Goal: Entertainment & Leisure: Browse casually

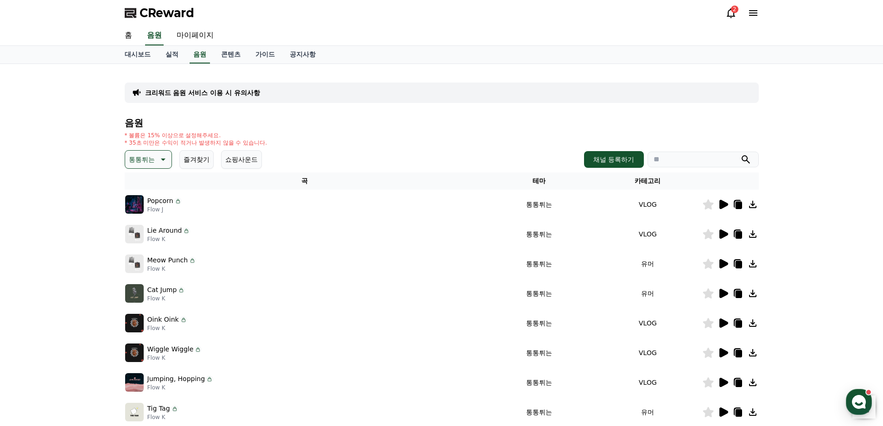
click at [157, 162] on icon at bounding box center [162, 159] width 11 height 11
click at [309, 134] on div "* 볼륨은 15% 이상으로 설정해주세요. * 35초 미만은 수익이 적거나 발생하지 않을 수 있습니다." at bounding box center [442, 139] width 634 height 15
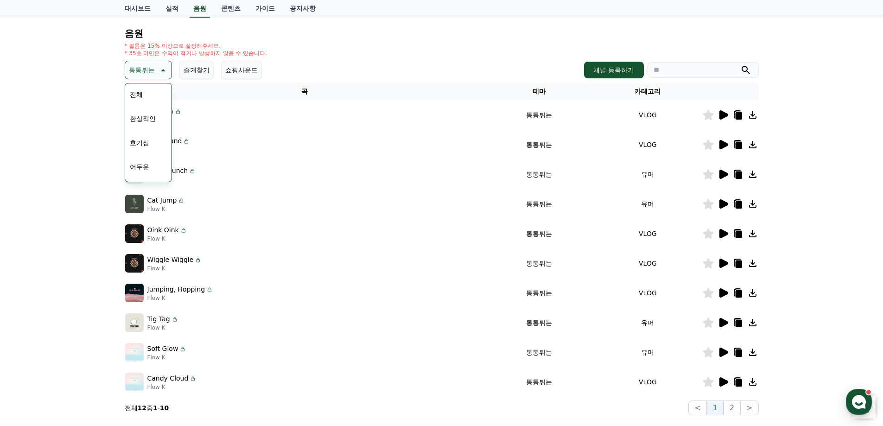
scroll to position [93, 0]
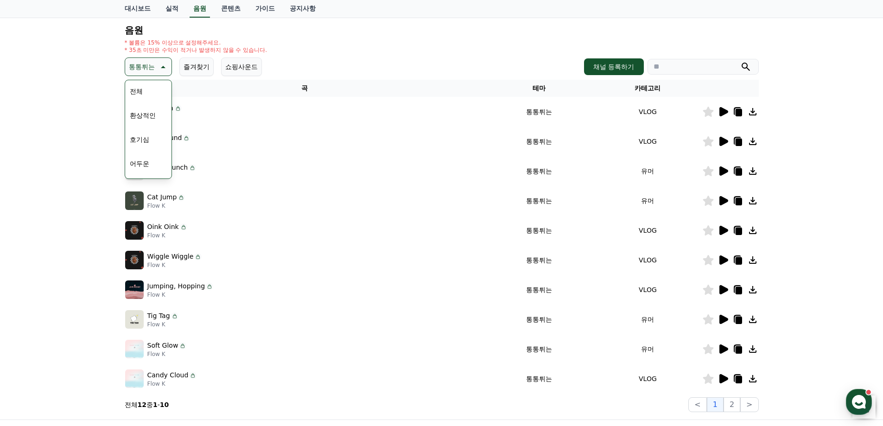
click at [721, 263] on icon at bounding box center [724, 259] width 9 height 9
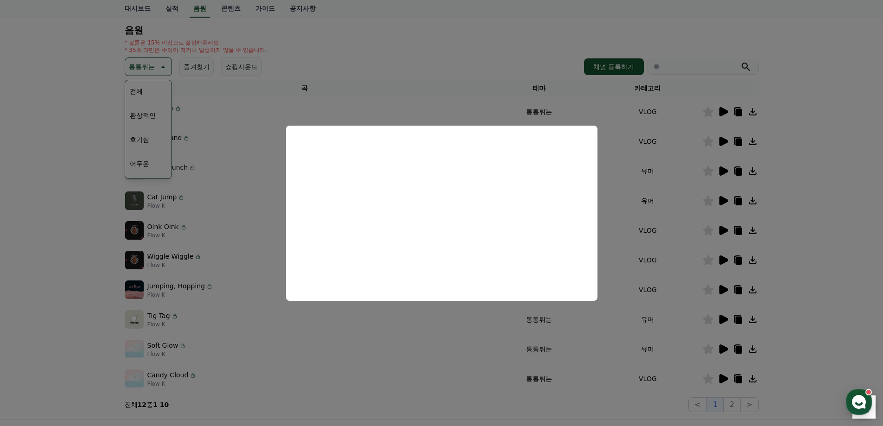
click at [435, 328] on button "close modal" at bounding box center [441, 213] width 883 height 426
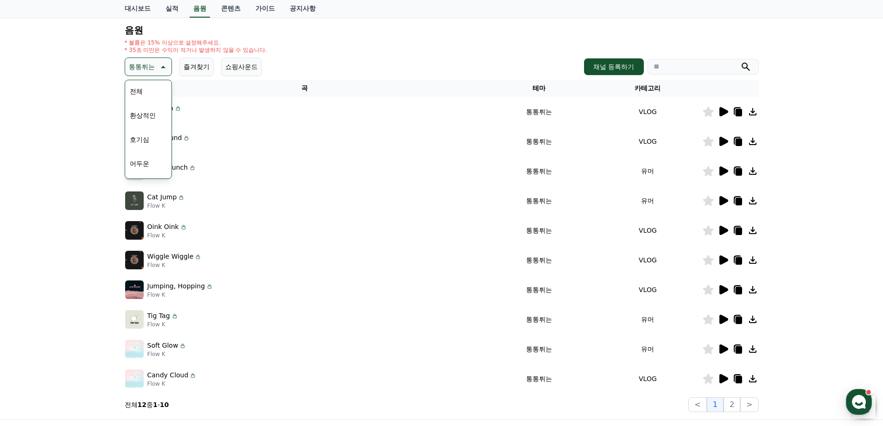
click at [722, 290] on icon at bounding box center [724, 289] width 9 height 9
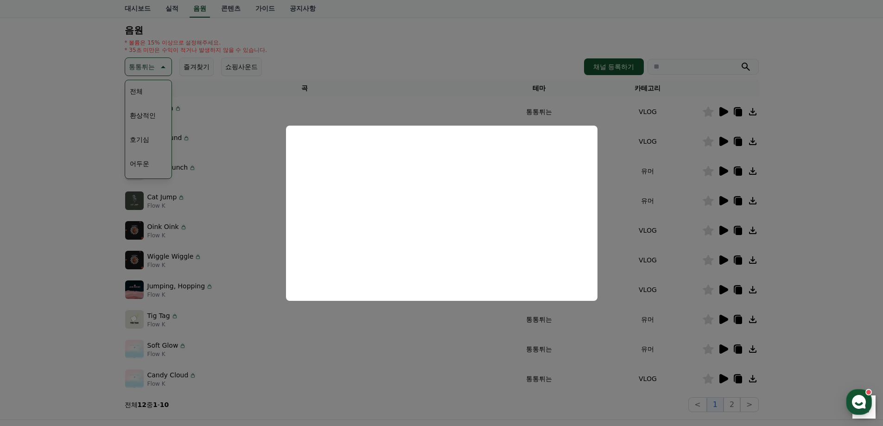
click at [442, 353] on button "close modal" at bounding box center [441, 213] width 883 height 426
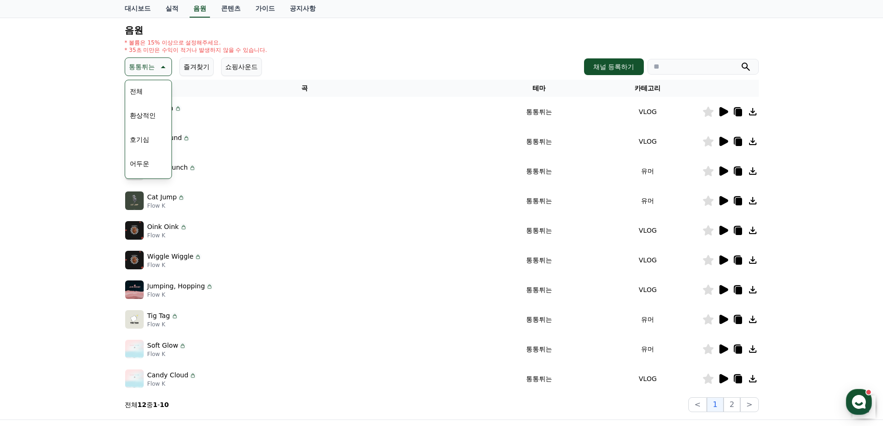
click at [723, 351] on icon at bounding box center [724, 349] width 9 height 9
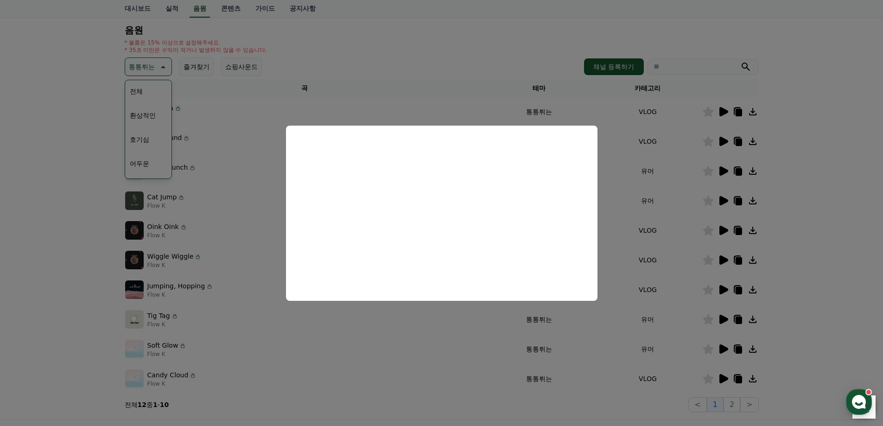
click at [432, 78] on button "close modal" at bounding box center [441, 213] width 883 height 426
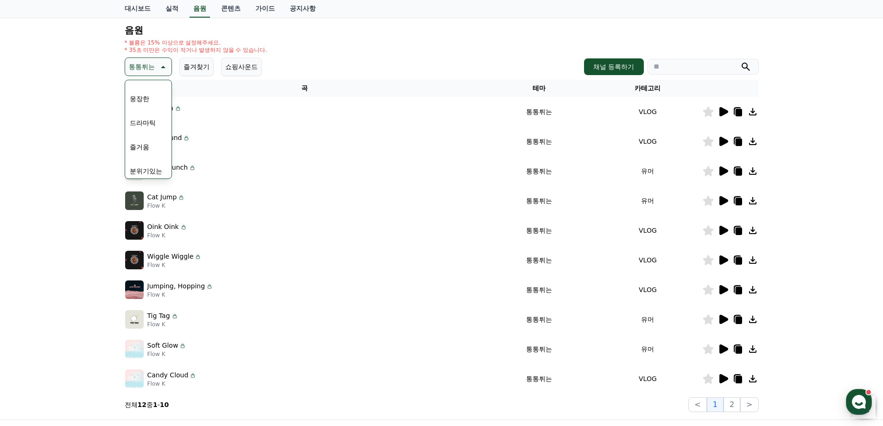
scroll to position [232, 0]
click at [144, 97] on button "즐거움" at bounding box center [139, 100] width 27 height 20
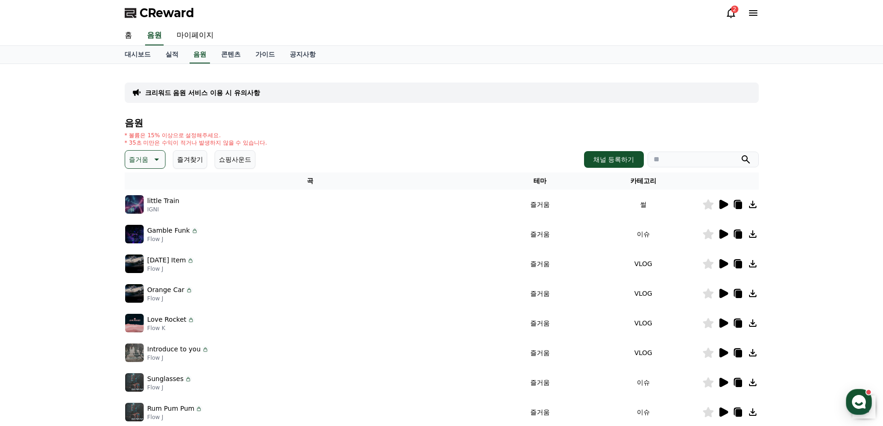
click at [726, 291] on icon at bounding box center [723, 293] width 11 height 11
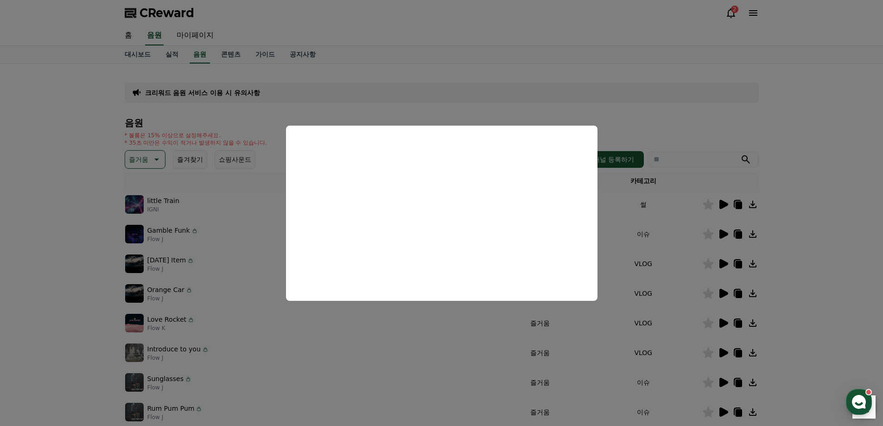
click at [462, 87] on button "close modal" at bounding box center [441, 213] width 883 height 426
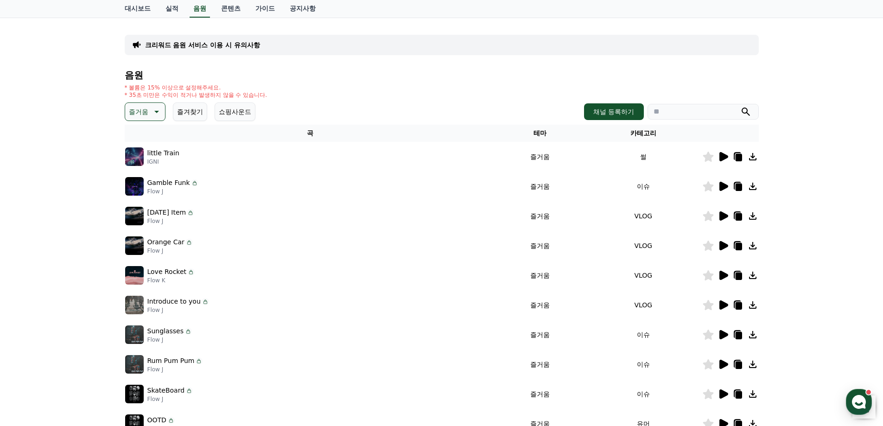
scroll to position [93, 0]
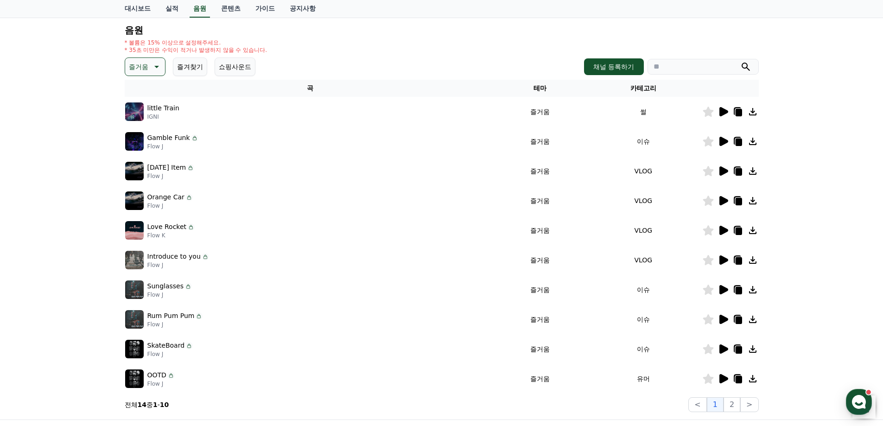
click at [149, 66] on button "즐거움" at bounding box center [145, 66] width 41 height 19
click at [147, 164] on button "코믹한" at bounding box center [139, 167] width 27 height 20
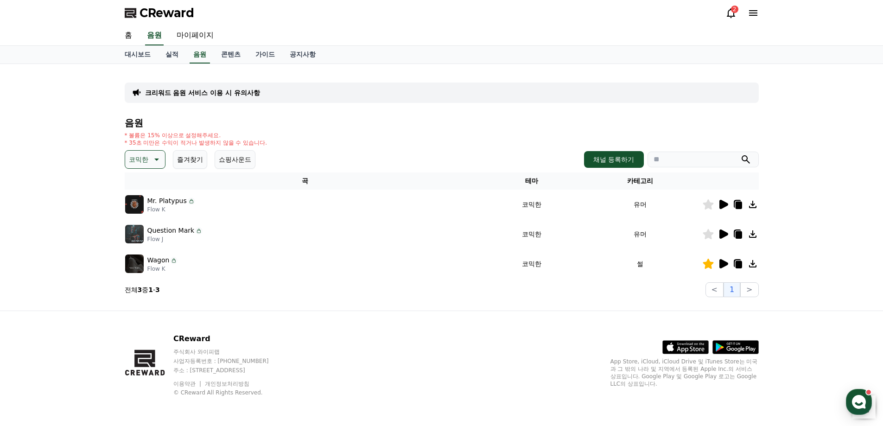
click at [721, 230] on icon at bounding box center [724, 234] width 9 height 9
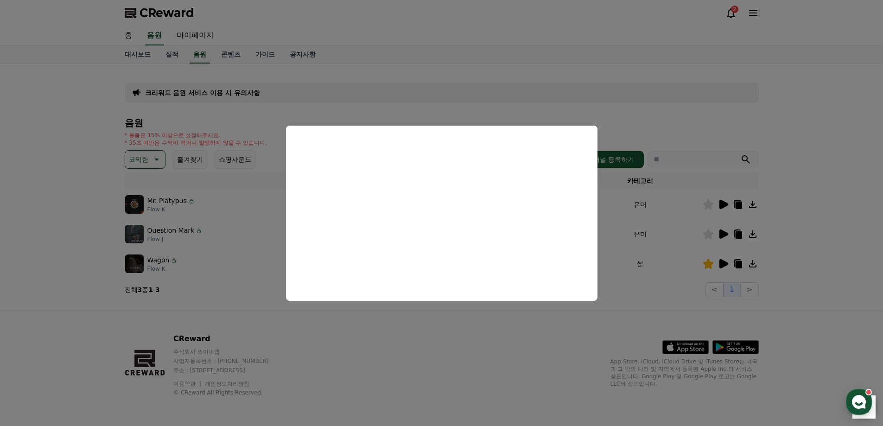
click at [474, 78] on button "close modal" at bounding box center [441, 213] width 883 height 426
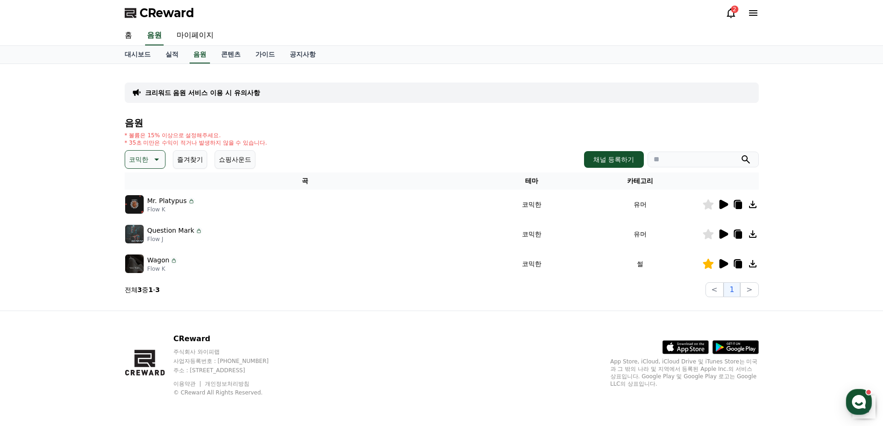
click at [722, 206] on icon at bounding box center [724, 204] width 9 height 9
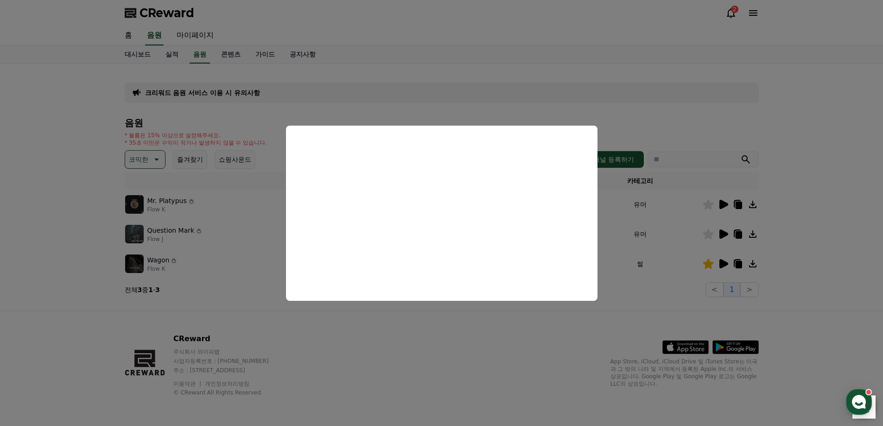
click at [740, 202] on button "close modal" at bounding box center [441, 213] width 883 height 426
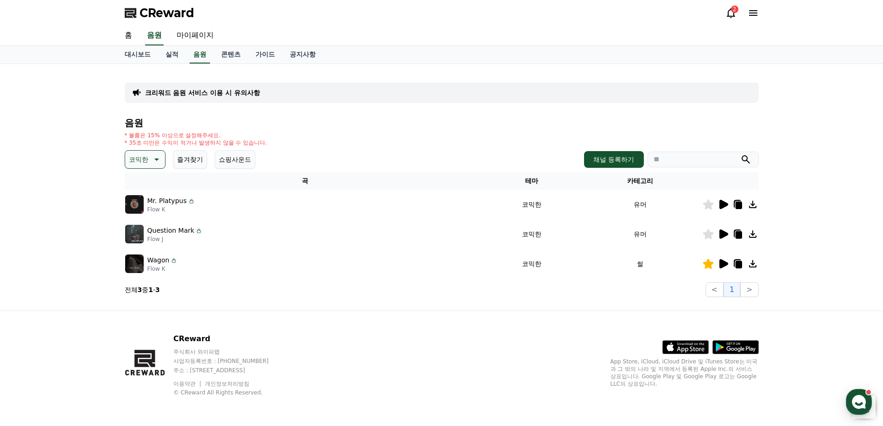
click at [740, 206] on icon at bounding box center [738, 205] width 6 height 7
drag, startPoint x: 719, startPoint y: 8, endPoint x: 727, endPoint y: 8, distance: 8.3
click at [727, 8] on div "CReward 2" at bounding box center [441, 13] width 649 height 26
click at [732, 9] on div "2" at bounding box center [734, 9] width 7 height 7
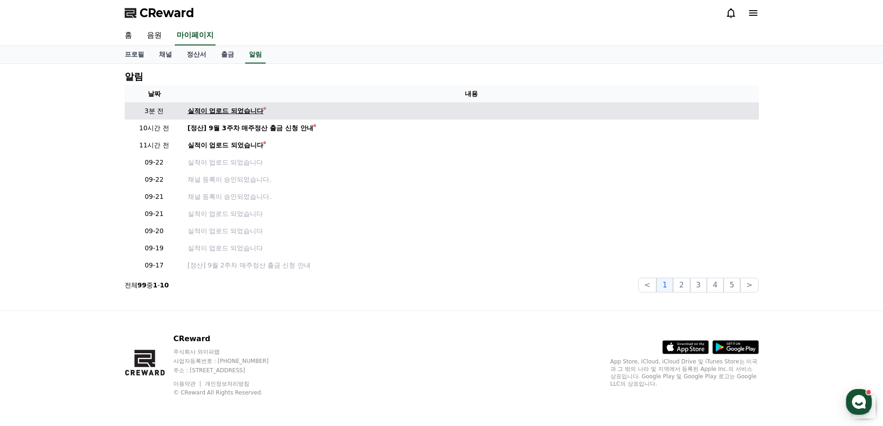
click at [232, 107] on div "실적이 업로드 되었습니다" at bounding box center [226, 111] width 76 height 10
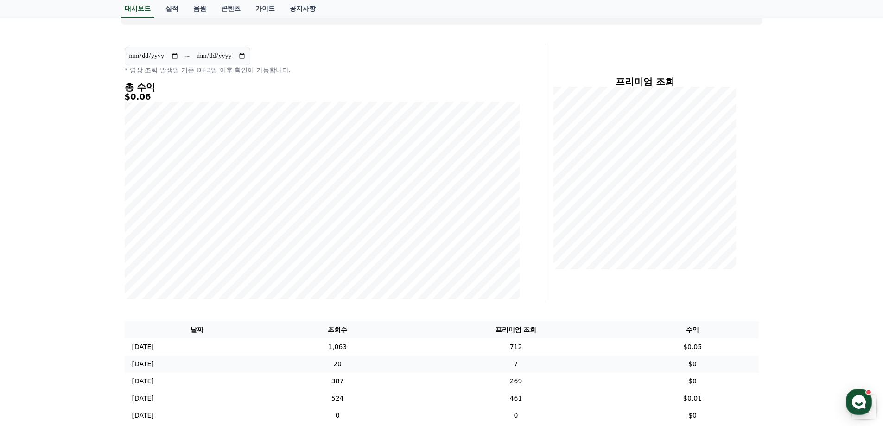
scroll to position [185, 0]
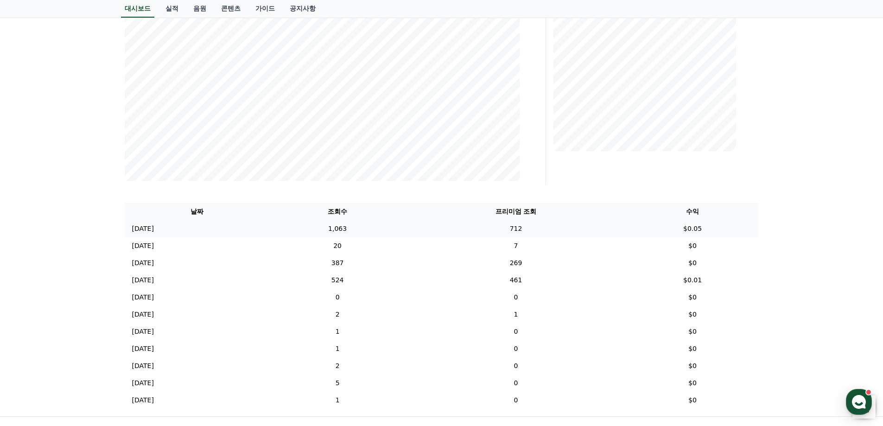
click at [516, 231] on td "712" at bounding box center [515, 228] width 221 height 17
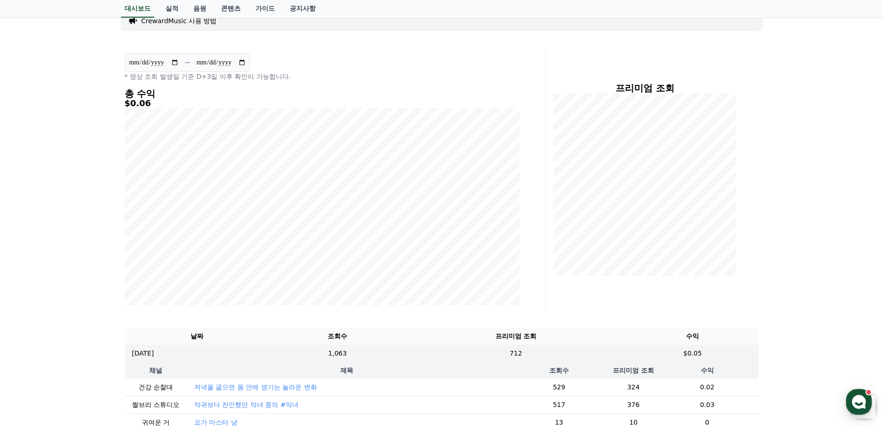
scroll to position [0, 0]
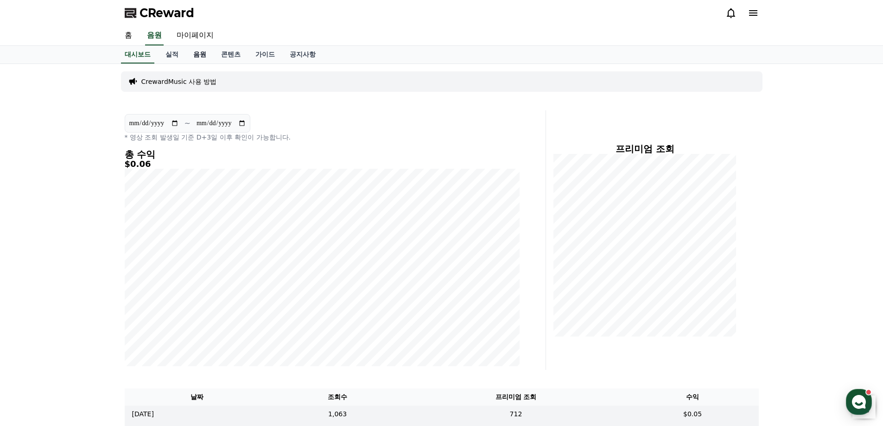
click at [193, 55] on link "음원" at bounding box center [200, 55] width 28 height 18
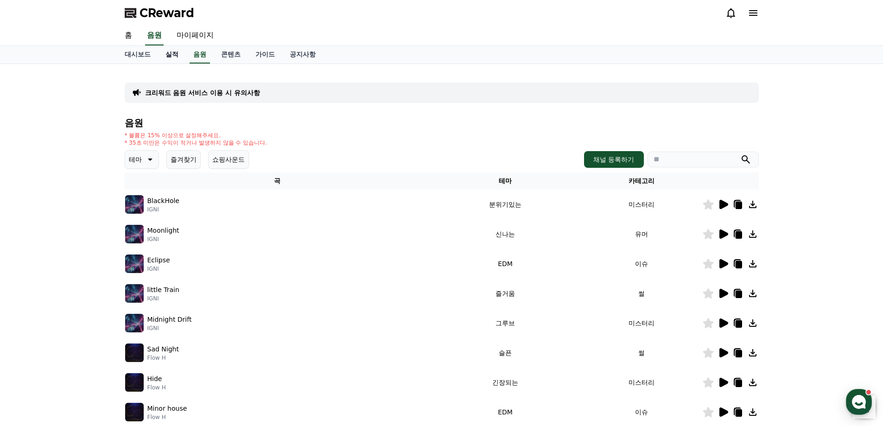
click at [172, 56] on link "실적" at bounding box center [172, 55] width 28 height 18
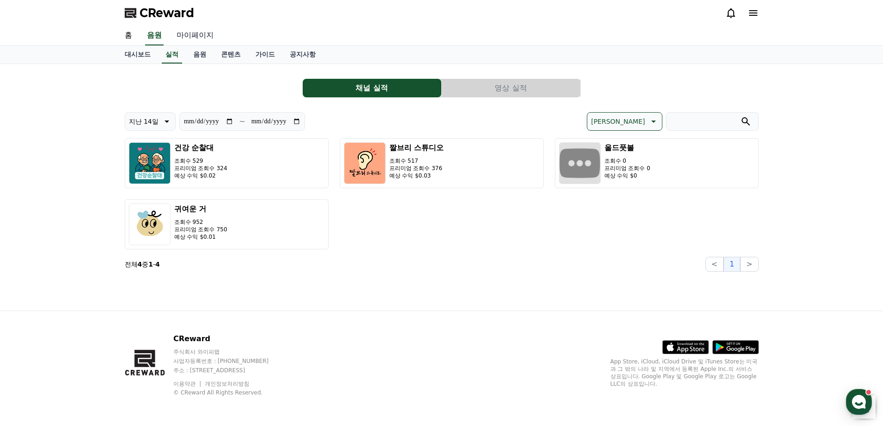
click at [179, 37] on link "마이페이지" at bounding box center [195, 35] width 52 height 19
select select "**********"
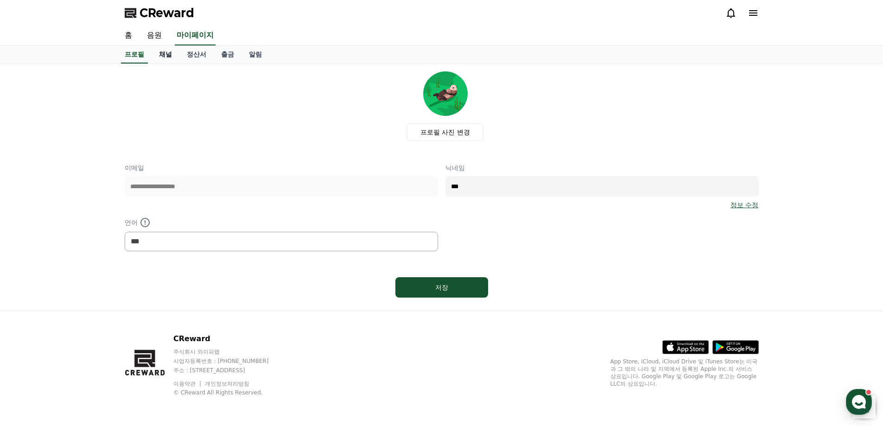
click at [159, 55] on link "채널" at bounding box center [166, 55] width 28 height 18
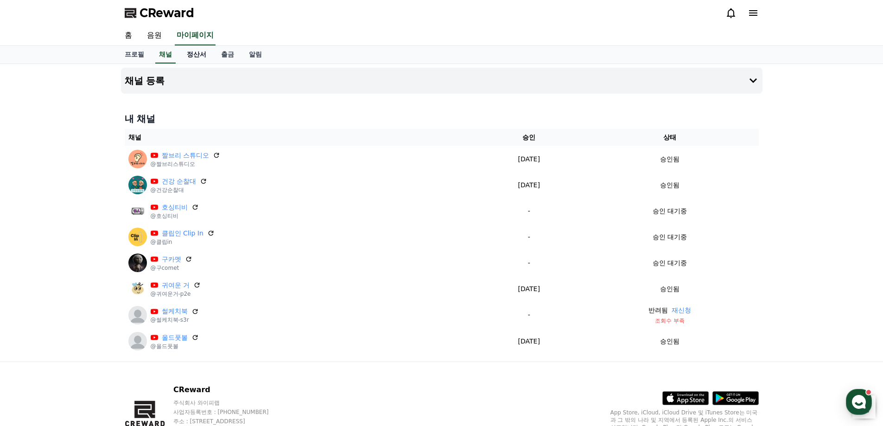
click at [186, 54] on link "정산서" at bounding box center [196, 55] width 34 height 18
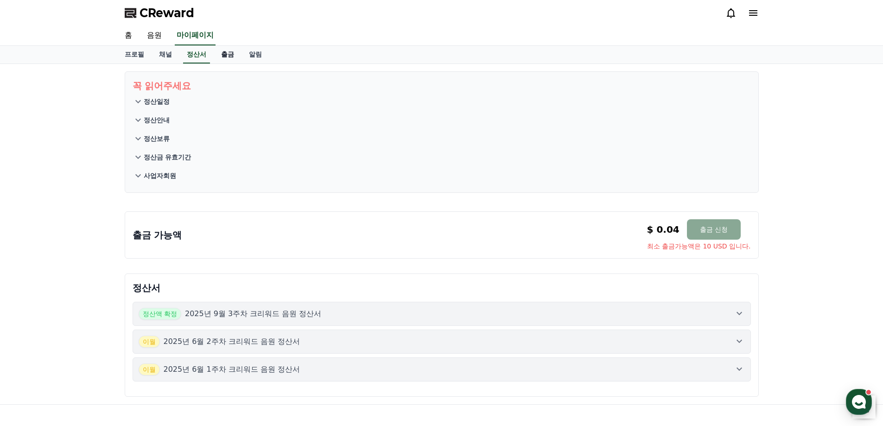
click at [224, 52] on link "출금" at bounding box center [228, 55] width 28 height 18
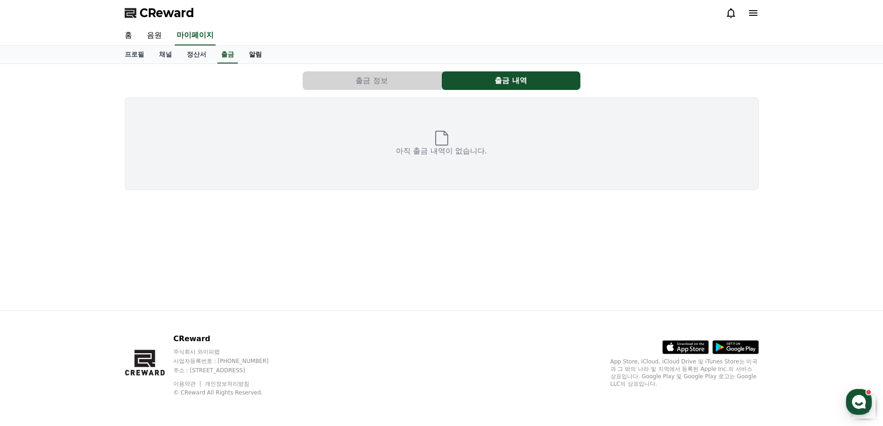
click at [255, 57] on link "알림" at bounding box center [256, 55] width 28 height 18
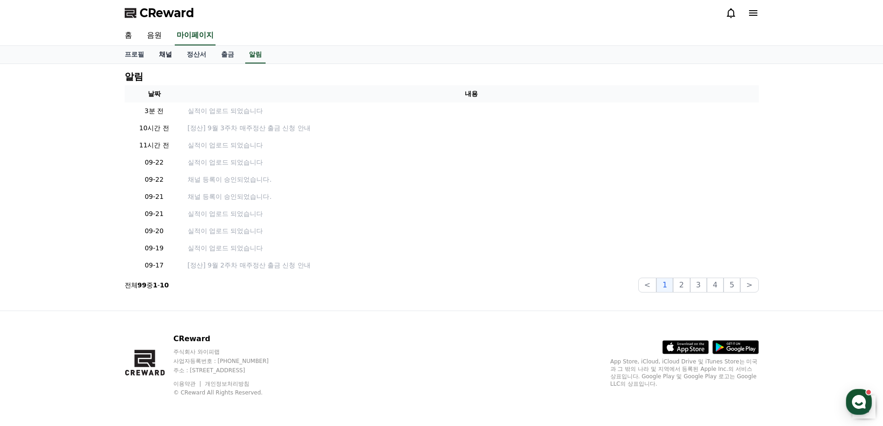
click at [158, 57] on link "채널" at bounding box center [166, 55] width 28 height 18
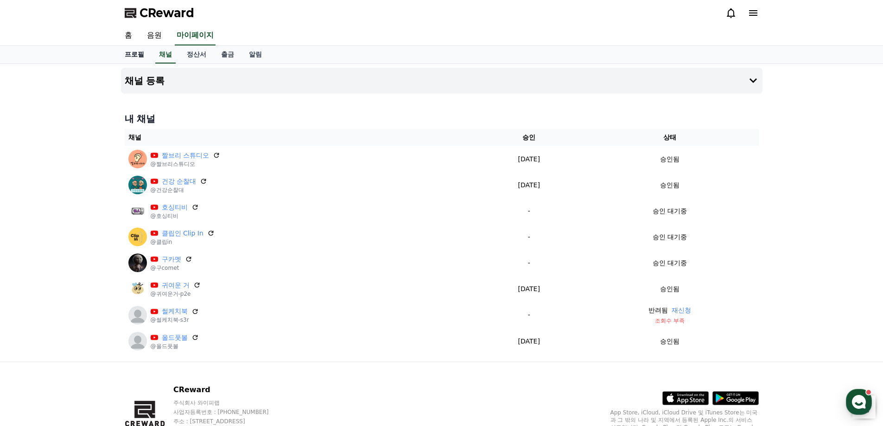
click at [121, 58] on link "프로필" at bounding box center [134, 55] width 34 height 18
select select "**********"
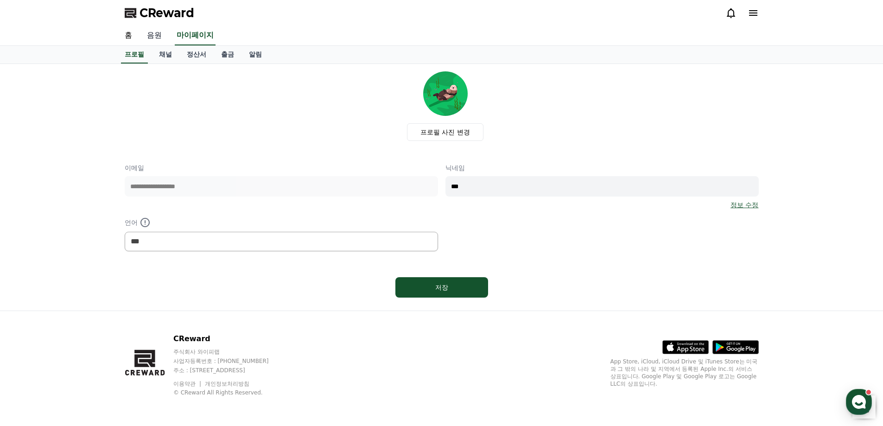
click at [157, 35] on link "음원" at bounding box center [155, 35] width 30 height 19
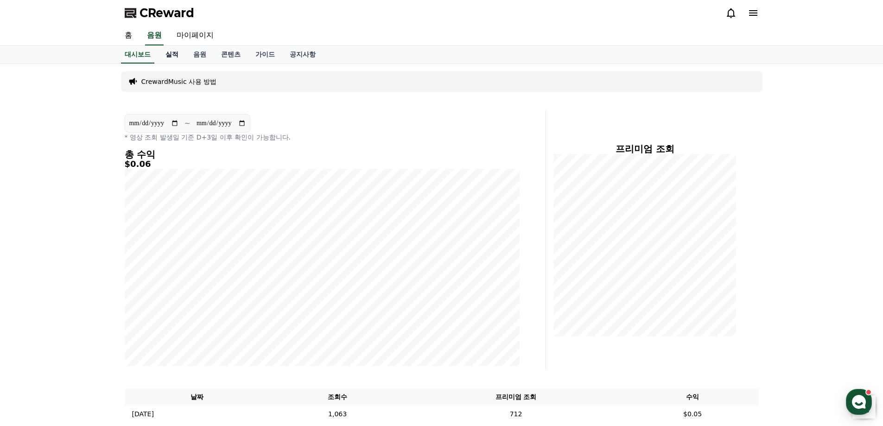
click at [173, 55] on link "실적" at bounding box center [172, 55] width 28 height 18
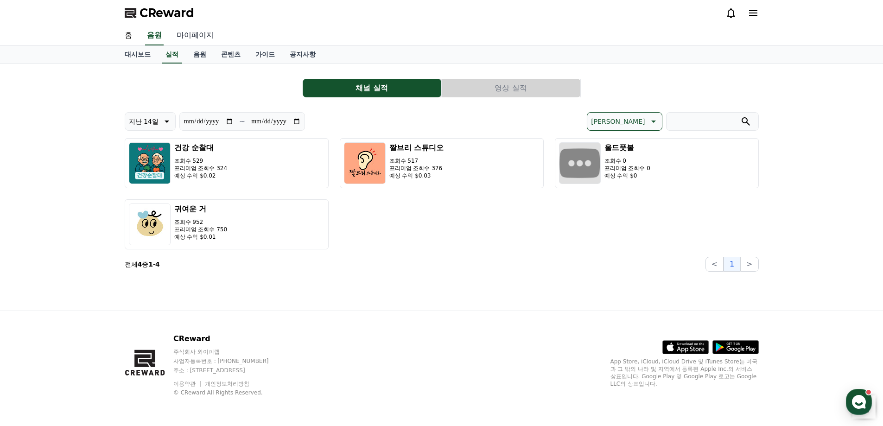
click at [200, 38] on link "마이페이지" at bounding box center [195, 35] width 52 height 19
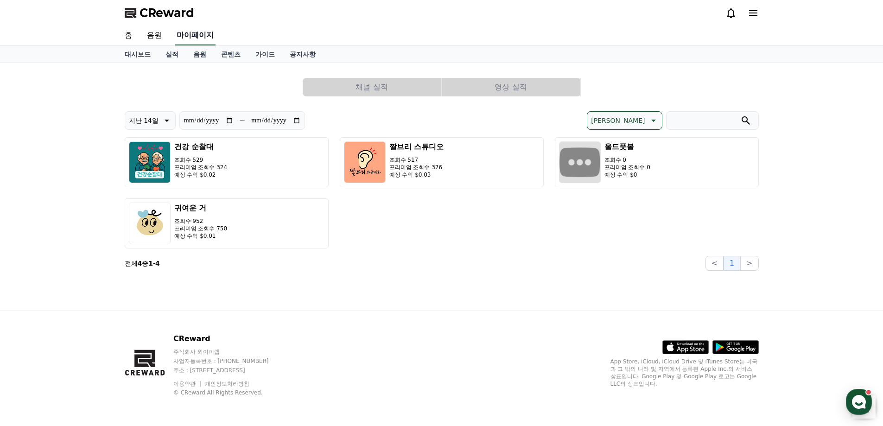
select select "**********"
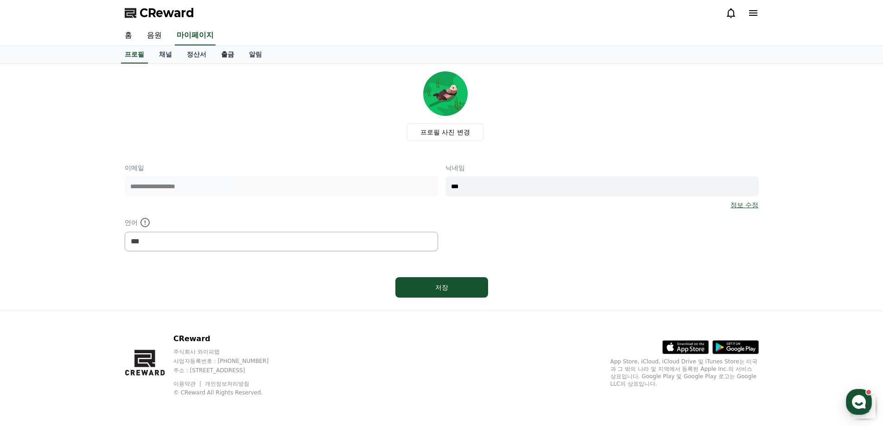
click at [229, 53] on link "출금" at bounding box center [228, 55] width 28 height 18
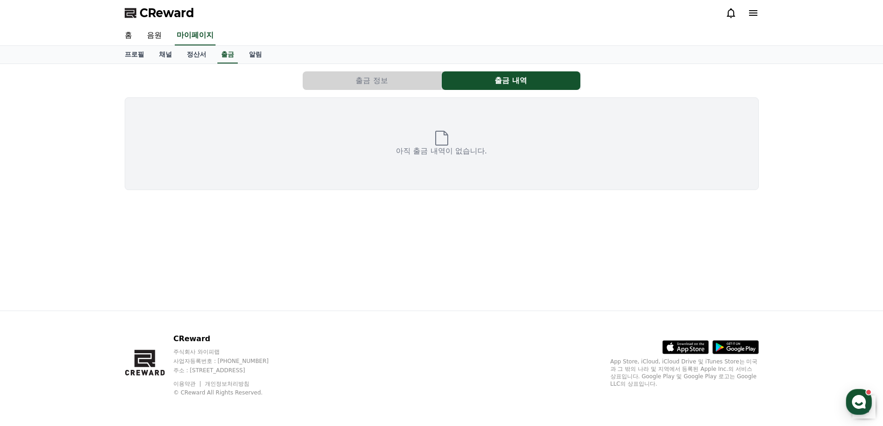
click at [374, 75] on button "출금 정보" at bounding box center [372, 80] width 139 height 19
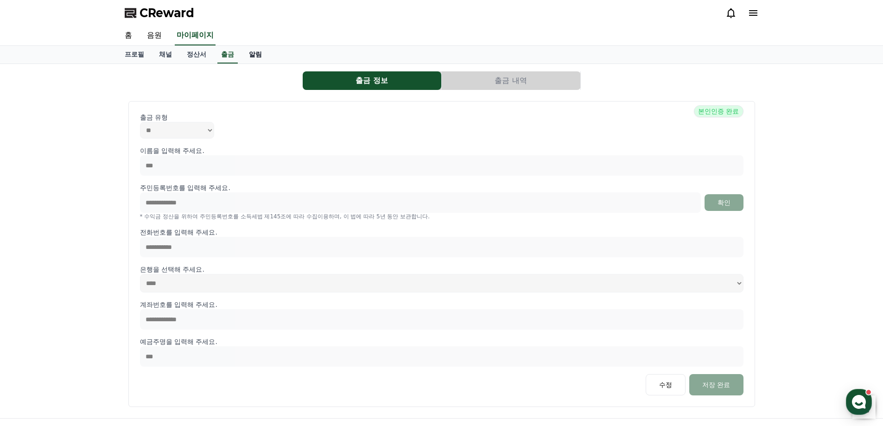
click at [256, 57] on link "알림" at bounding box center [256, 55] width 28 height 18
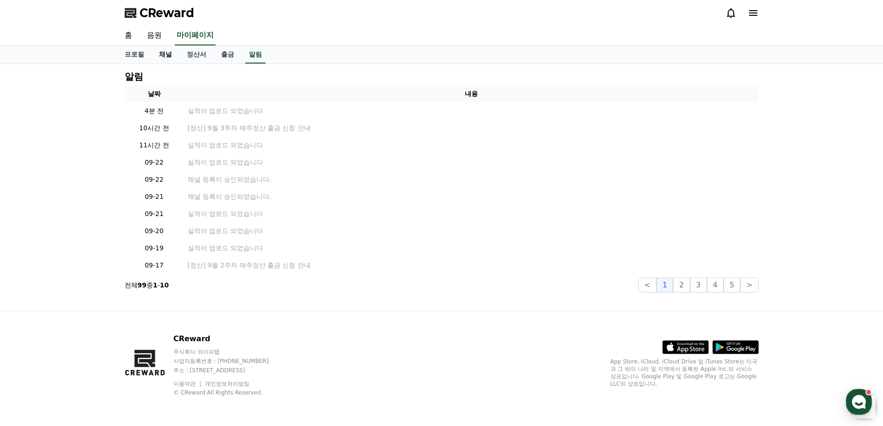
click at [175, 58] on link "채널" at bounding box center [166, 55] width 28 height 18
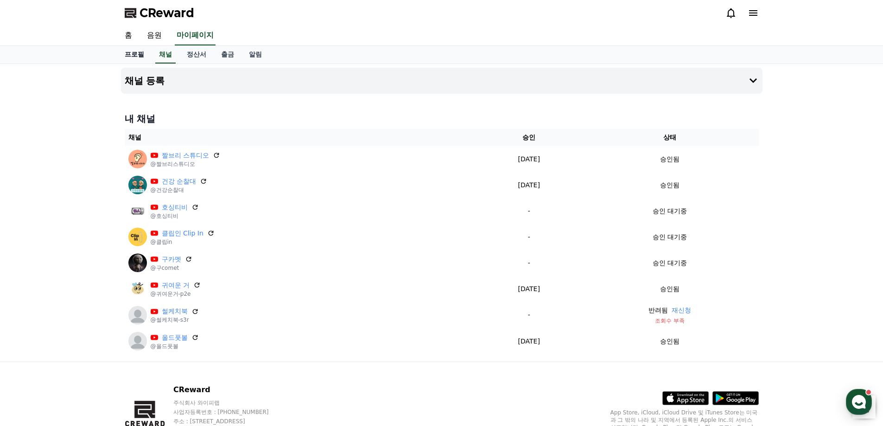
click at [139, 57] on link "프로필" at bounding box center [134, 55] width 34 height 18
select select "**********"
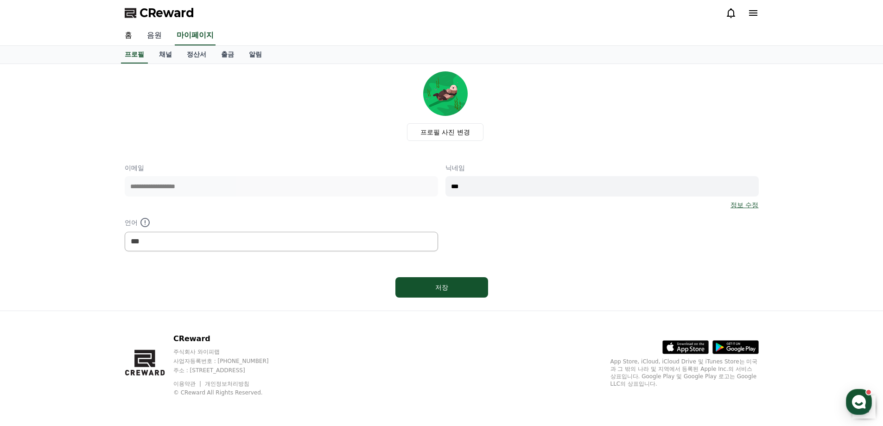
click at [143, 32] on link "음원" at bounding box center [155, 35] width 30 height 19
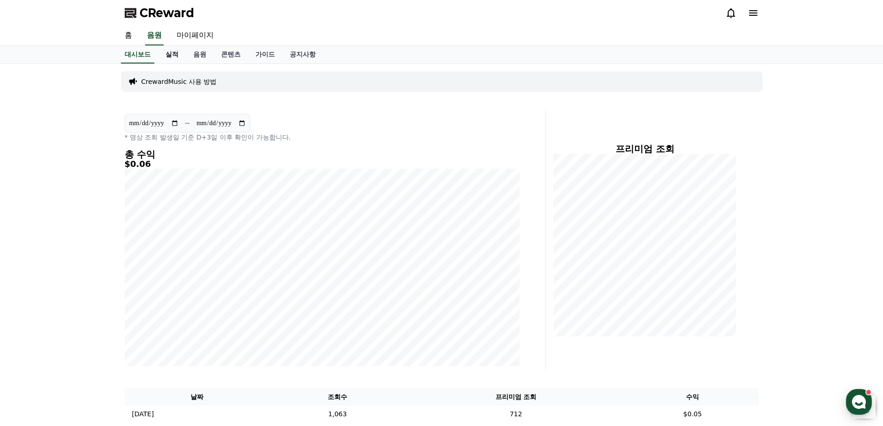
click at [173, 52] on link "실적" at bounding box center [172, 55] width 28 height 18
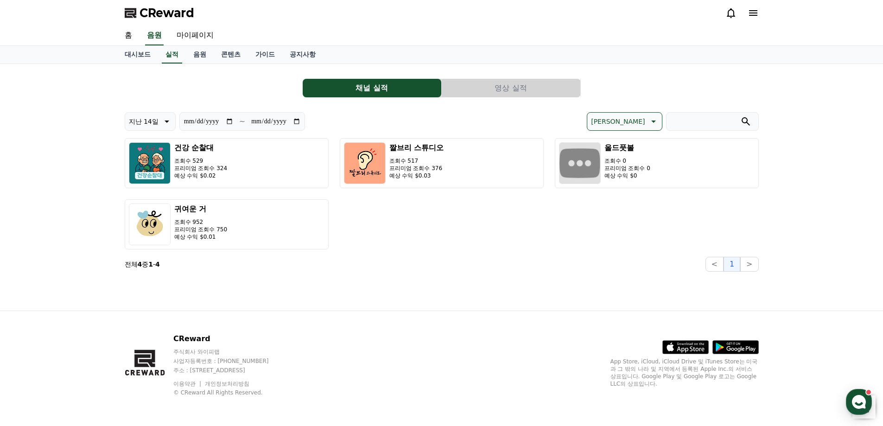
click at [479, 84] on button "영상 실적" at bounding box center [511, 88] width 139 height 19
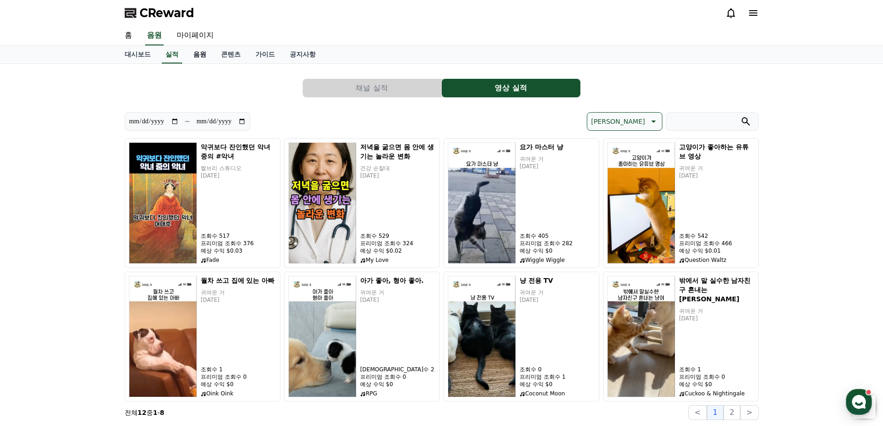
click at [198, 55] on link "음원" at bounding box center [200, 55] width 28 height 18
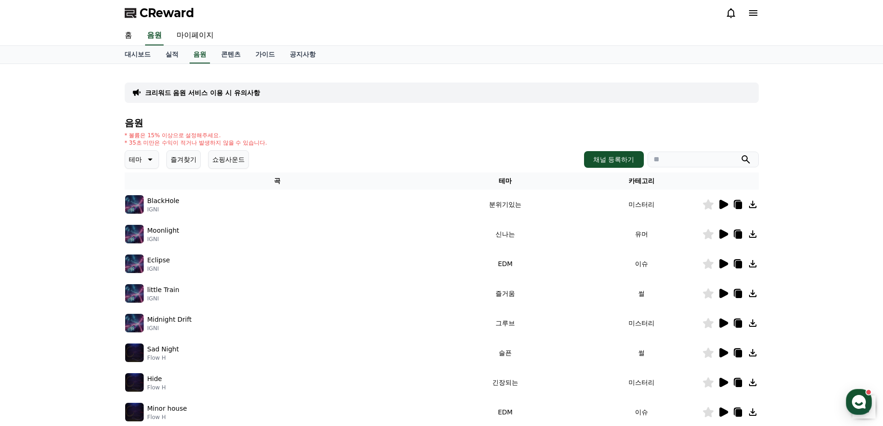
click at [153, 158] on icon at bounding box center [149, 159] width 11 height 11
click at [148, 213] on div "전체 환상적인 호기심 어두운 밝은 통통튀는 신나는 반전 웅장한 드라마틱 즐거움 분위기있는 EDM 그루브 슬픈 잔잔한 귀여운 감동적인 긴장되는 …" at bounding box center [146, 274] width 40 height 479
click at [140, 212] on button "반전" at bounding box center [136, 214] width 20 height 20
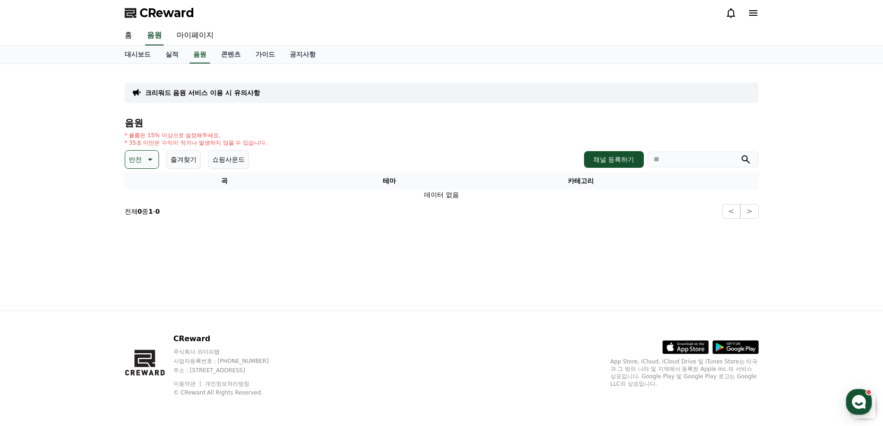
click at [129, 156] on p "반전" at bounding box center [135, 159] width 13 height 13
click at [140, 208] on button "어두운" at bounding box center [139, 210] width 27 height 20
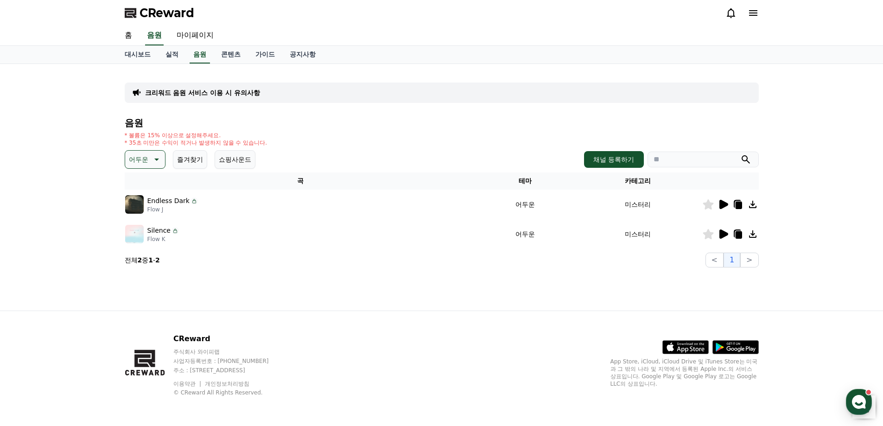
click at [725, 233] on icon at bounding box center [724, 234] width 9 height 9
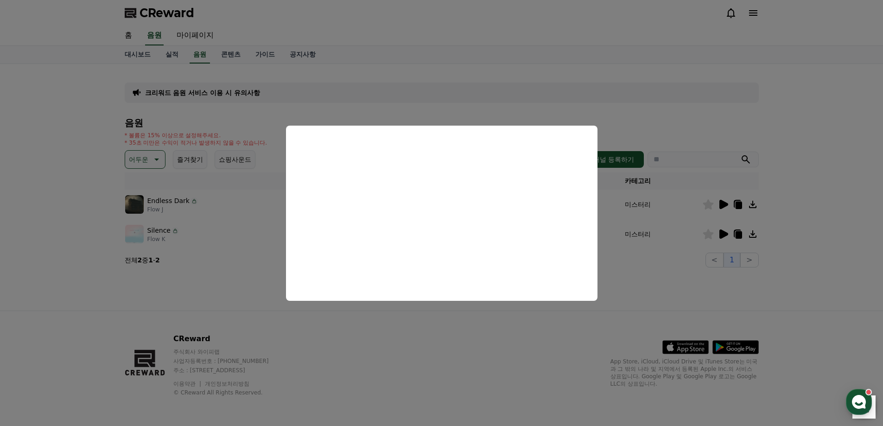
click at [626, 271] on button "close modal" at bounding box center [441, 213] width 883 height 426
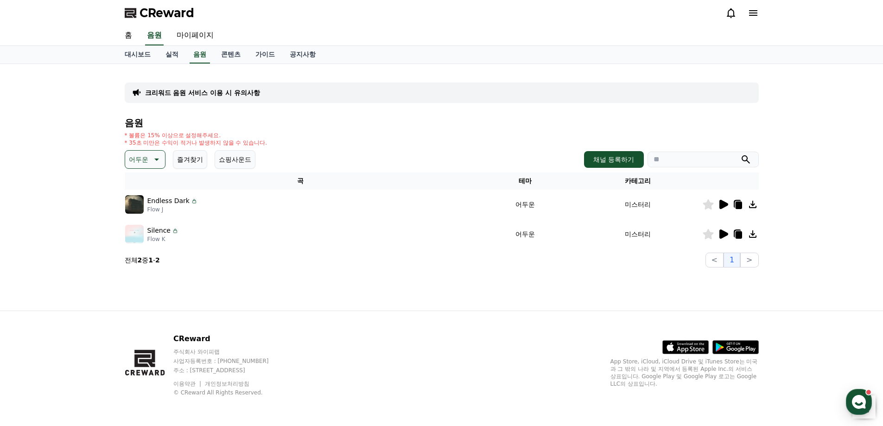
click at [739, 232] on icon at bounding box center [738, 234] width 6 height 7
click at [145, 157] on p "어두운" at bounding box center [138, 159] width 19 height 13
click at [148, 231] on button "호기심" at bounding box center [139, 232] width 27 height 20
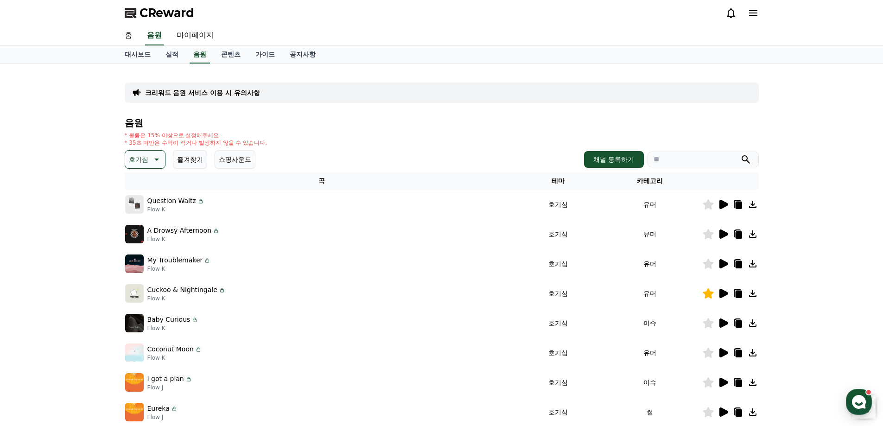
click at [726, 236] on icon at bounding box center [723, 234] width 11 height 11
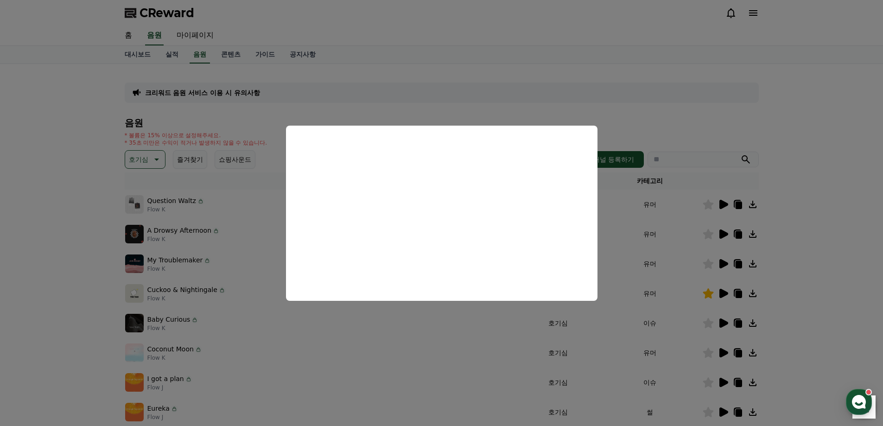
click at [679, 102] on button "close modal" at bounding box center [441, 213] width 883 height 426
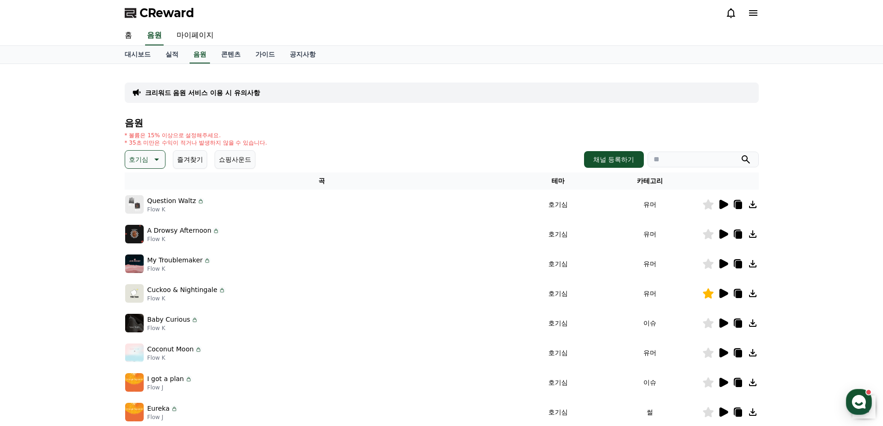
click at [725, 331] on td at bounding box center [730, 323] width 57 height 30
click at [721, 322] on icon at bounding box center [724, 323] width 9 height 9
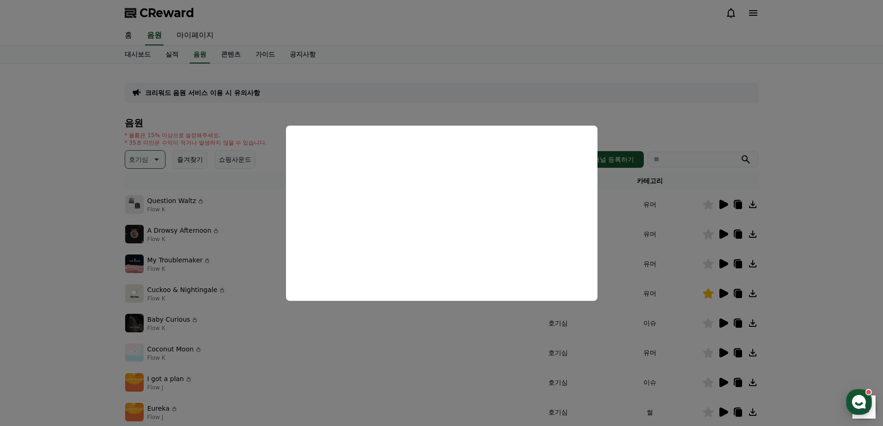
click at [802, 125] on button "close modal" at bounding box center [441, 213] width 883 height 426
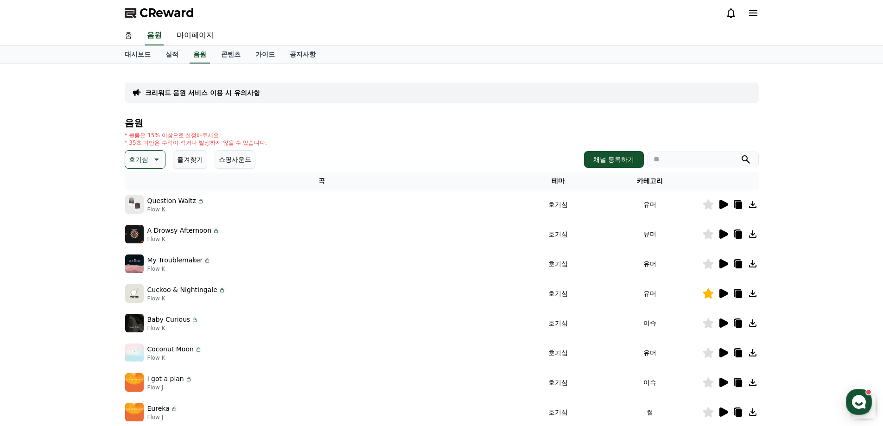
click at [723, 350] on icon at bounding box center [724, 352] width 9 height 9
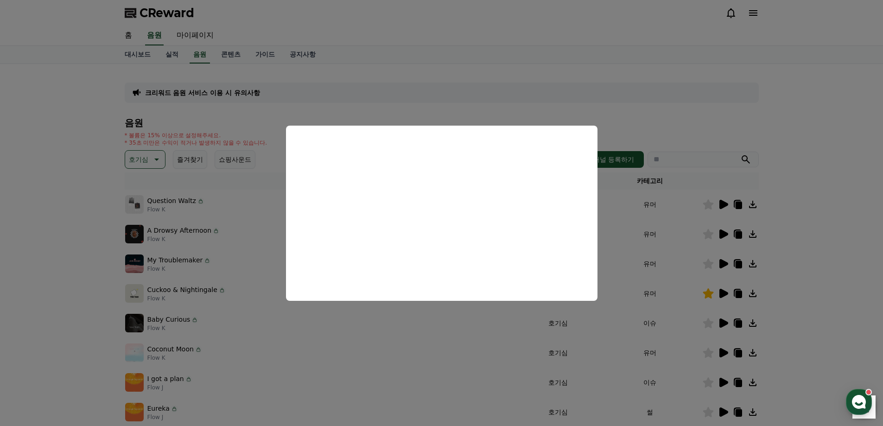
click at [751, 76] on button "close modal" at bounding box center [441, 213] width 883 height 426
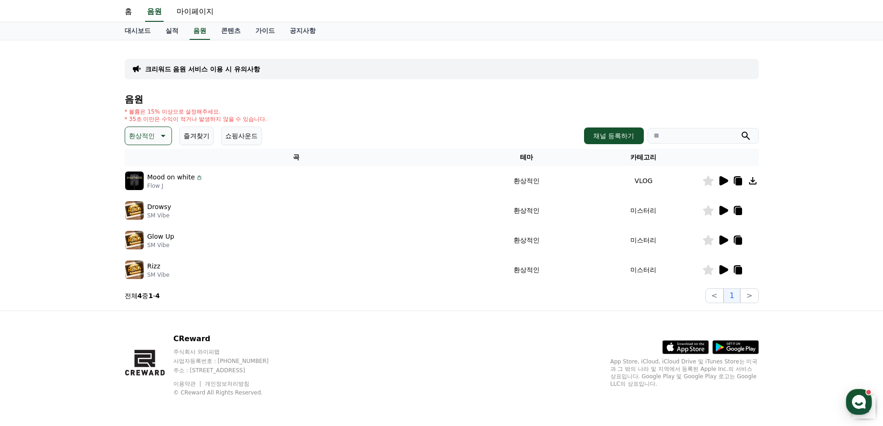
click at [721, 268] on icon at bounding box center [724, 269] width 9 height 9
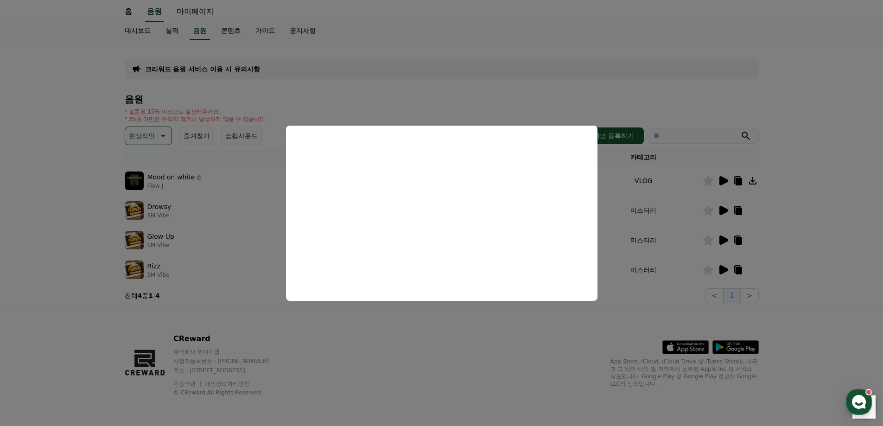
click at [512, 43] on button "close modal" at bounding box center [441, 213] width 883 height 426
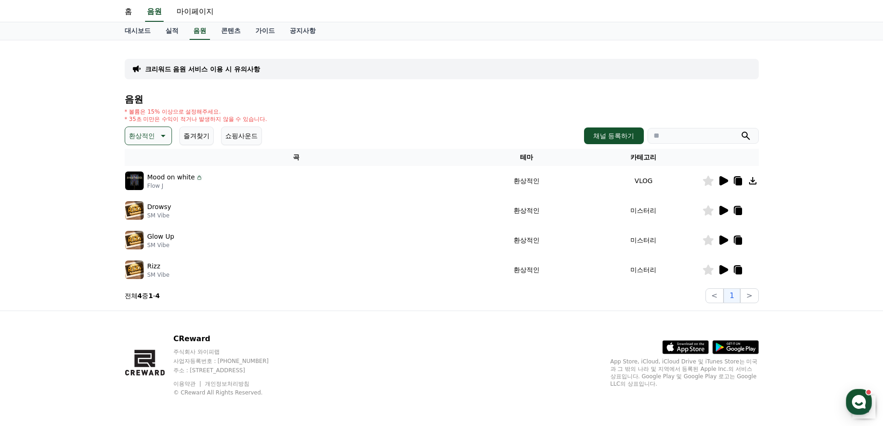
click at [725, 207] on icon at bounding box center [723, 210] width 11 height 11
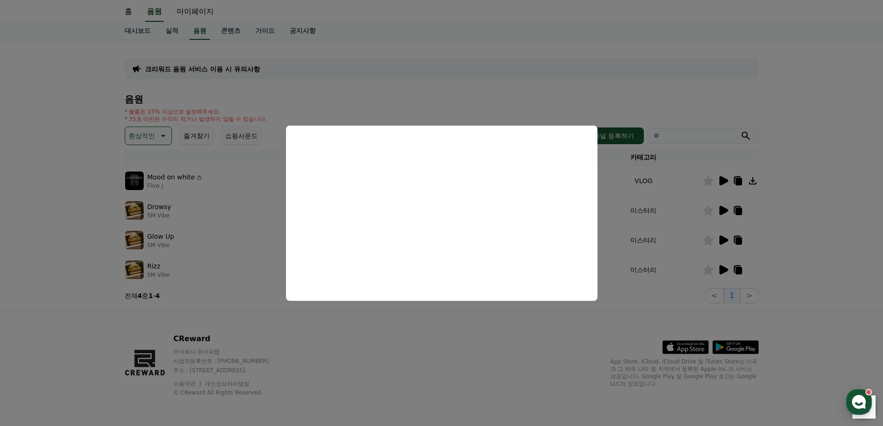
click at [469, 87] on button "close modal" at bounding box center [441, 213] width 883 height 426
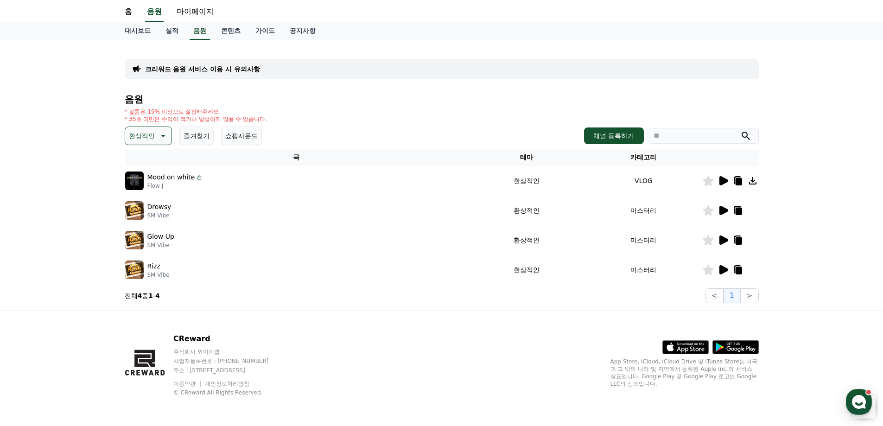
click at [152, 136] on p "환상적인" at bounding box center [142, 135] width 26 height 13
click at [148, 207] on button "호기심" at bounding box center [139, 208] width 27 height 20
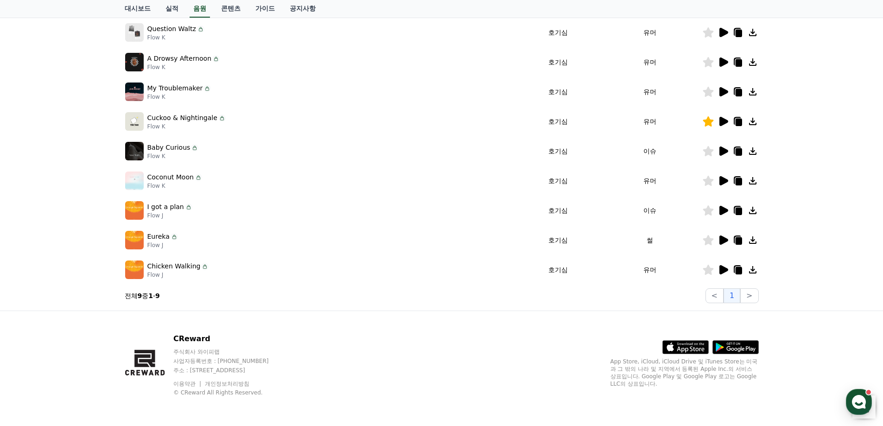
click at [722, 209] on icon at bounding box center [724, 210] width 9 height 9
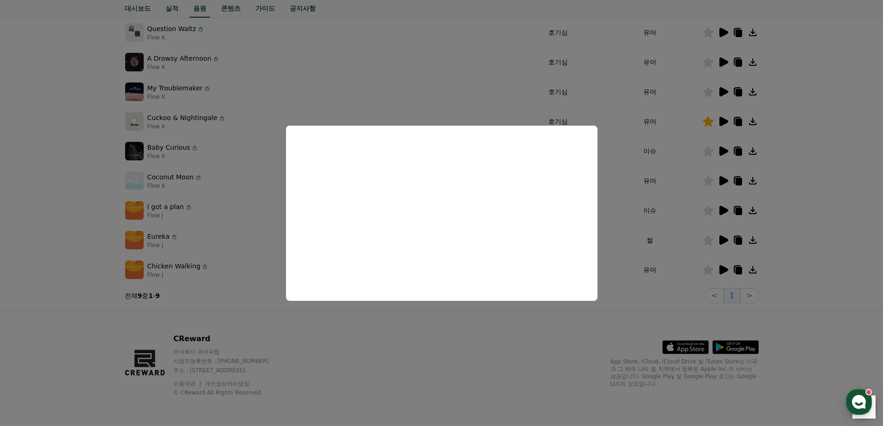
click at [445, 330] on button "close modal" at bounding box center [441, 213] width 883 height 426
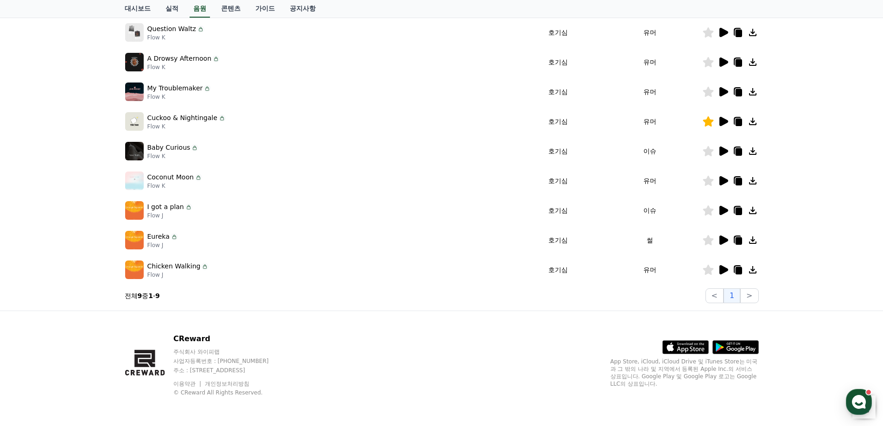
click at [730, 241] on div at bounding box center [731, 240] width 56 height 11
click at [727, 239] on icon at bounding box center [724, 240] width 9 height 9
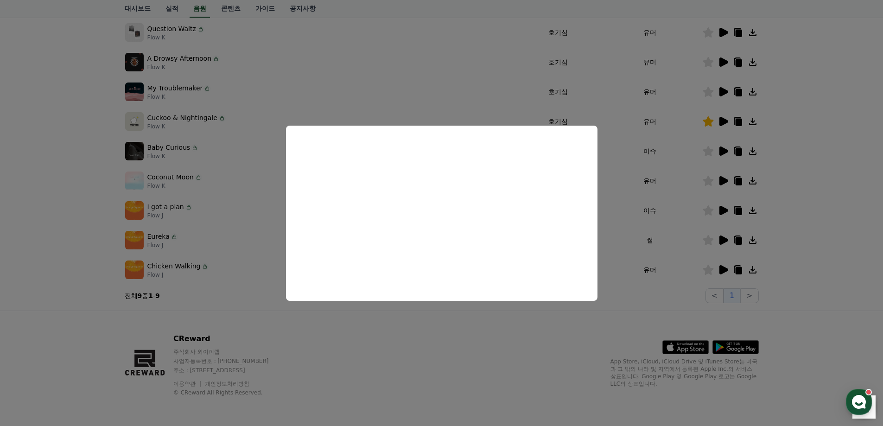
click at [462, 340] on button "close modal" at bounding box center [441, 213] width 883 height 426
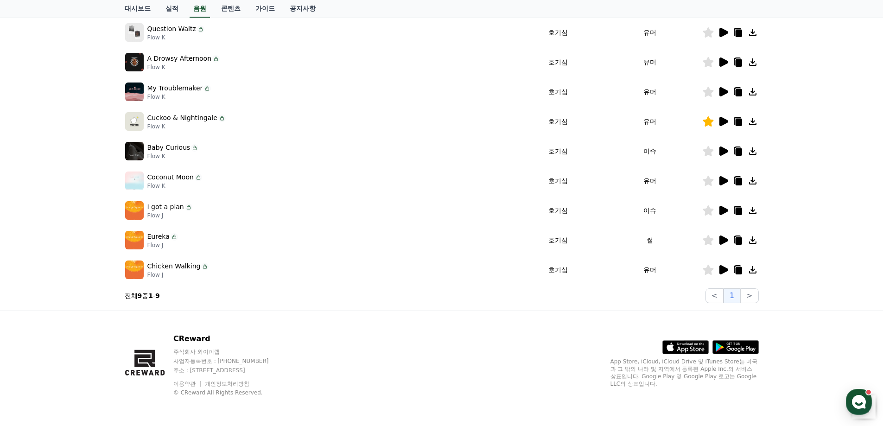
click at [716, 273] on div at bounding box center [731, 269] width 56 height 11
click at [724, 268] on icon at bounding box center [724, 269] width 9 height 9
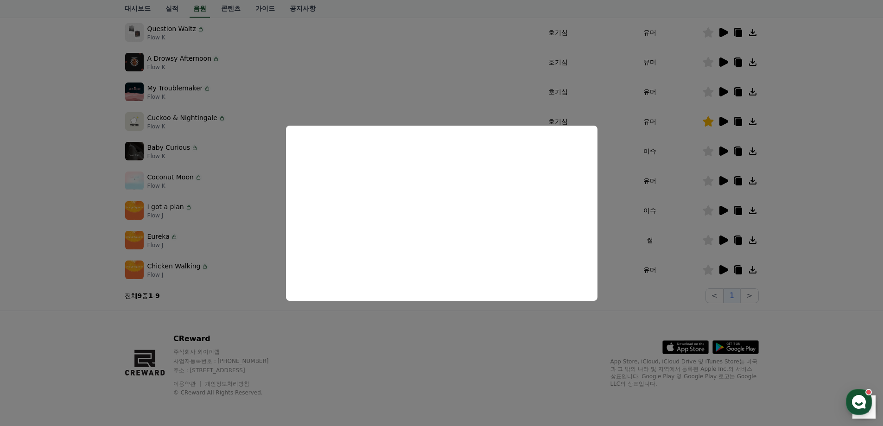
click at [440, 337] on button "close modal" at bounding box center [441, 213] width 883 height 426
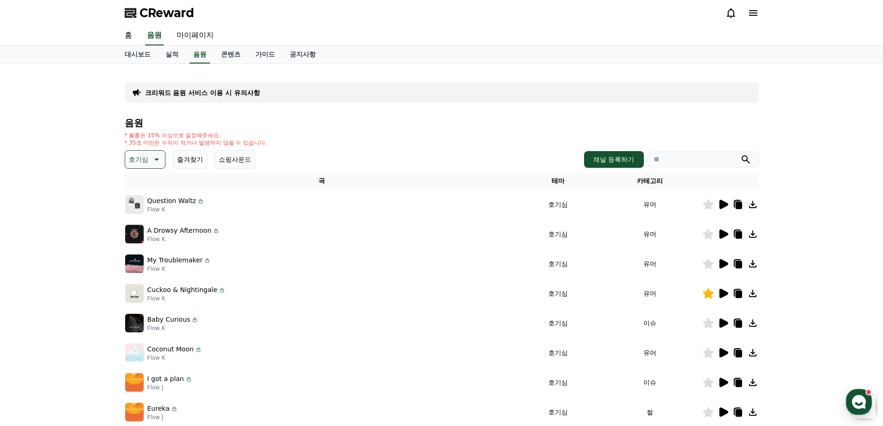
click at [135, 162] on p "호기심" at bounding box center [138, 159] width 19 height 13
click at [148, 230] on div "전체 환상적인 호기심 어두운 밝은 통통튀는 신나는 반전 웅장한 드라마틱 즐거움 분위기있는 EDM 그루브 슬픈 잔잔한 귀여운 감동적인 긴장되는 …" at bounding box center [146, 367] width 40 height 479
click at [140, 231] on button "밝은" at bounding box center [136, 234] width 20 height 20
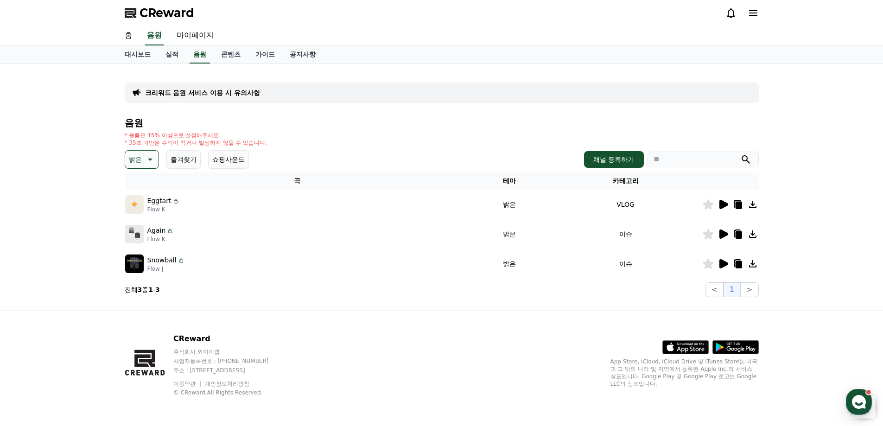
click at [723, 230] on icon at bounding box center [723, 234] width 11 height 11
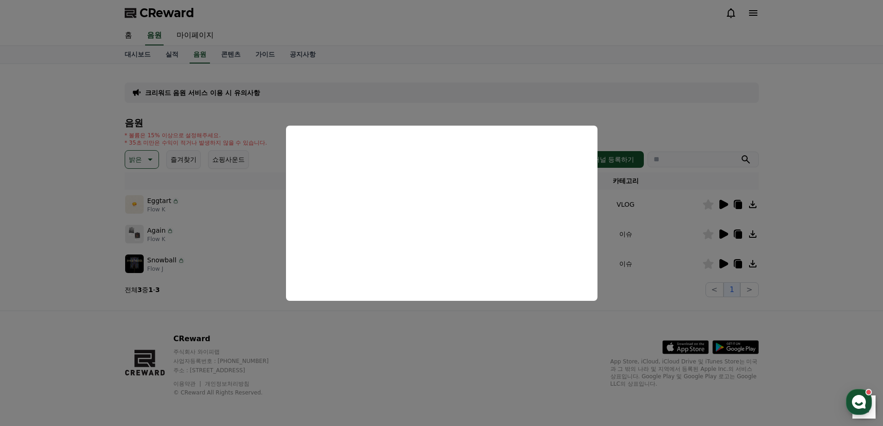
click at [430, 327] on button "close modal" at bounding box center [441, 213] width 883 height 426
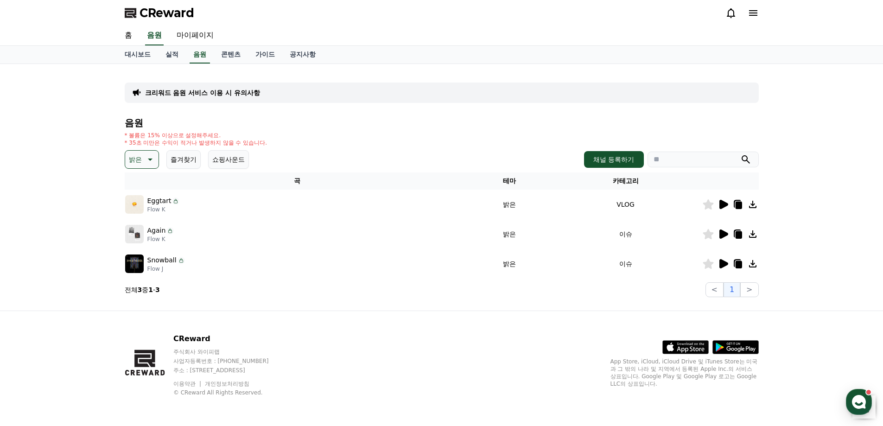
click at [722, 206] on icon at bounding box center [724, 204] width 9 height 9
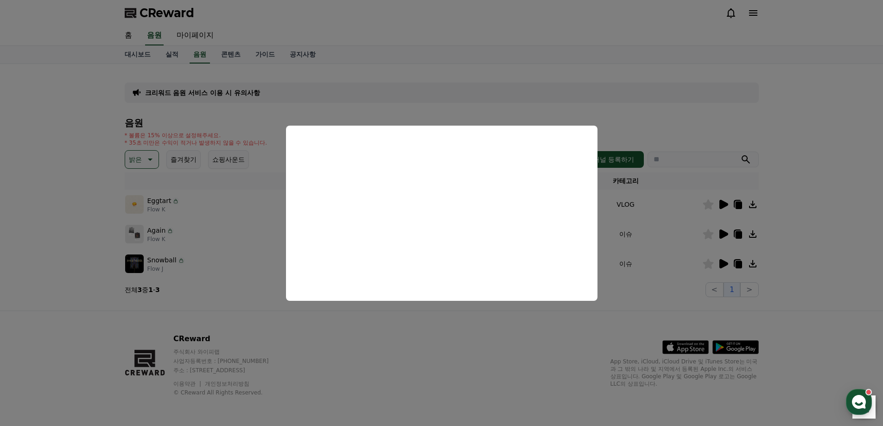
click at [475, 326] on button "close modal" at bounding box center [441, 213] width 883 height 426
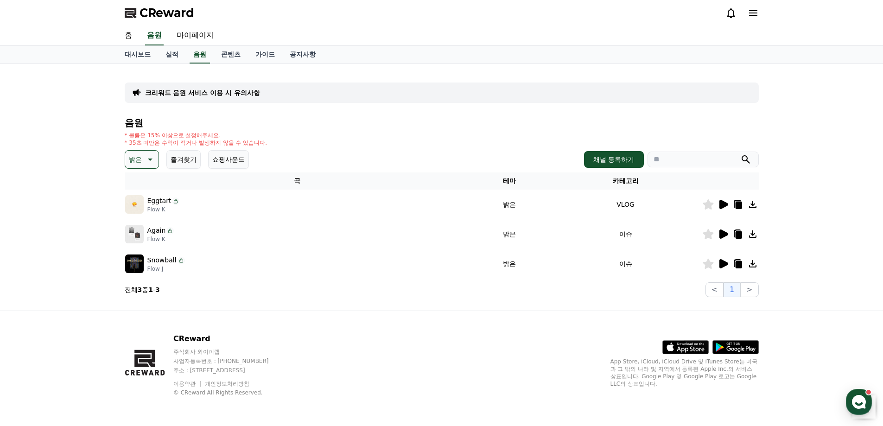
click at [708, 203] on icon at bounding box center [708, 204] width 11 height 10
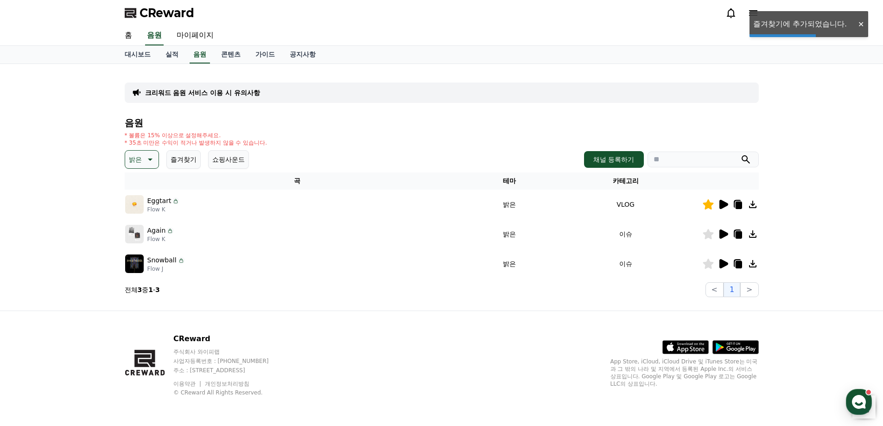
click at [151, 158] on icon at bounding box center [149, 159] width 11 height 11
click at [138, 206] on button "환상적인" at bounding box center [142, 208] width 33 height 20
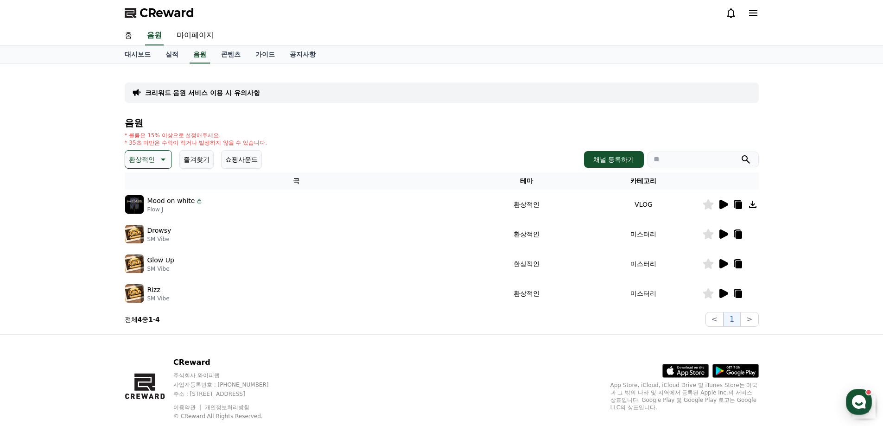
click at [737, 290] on icon at bounding box center [737, 293] width 7 height 8
click at [722, 237] on icon at bounding box center [724, 234] width 9 height 9
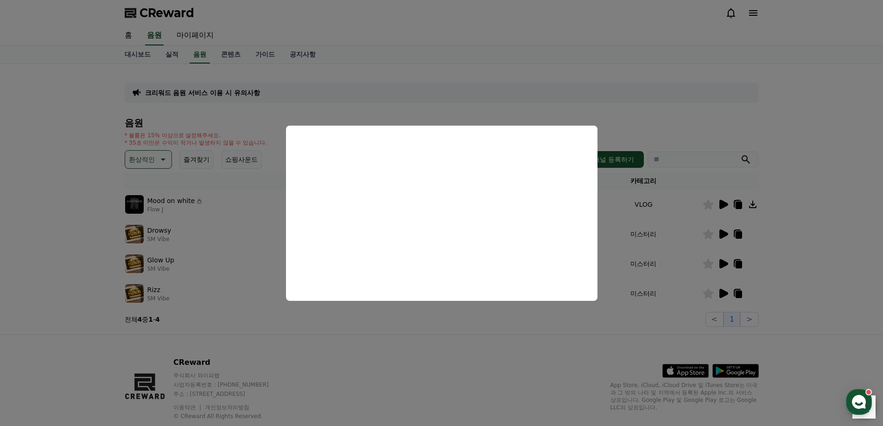
click at [473, 64] on button "close modal" at bounding box center [441, 213] width 883 height 426
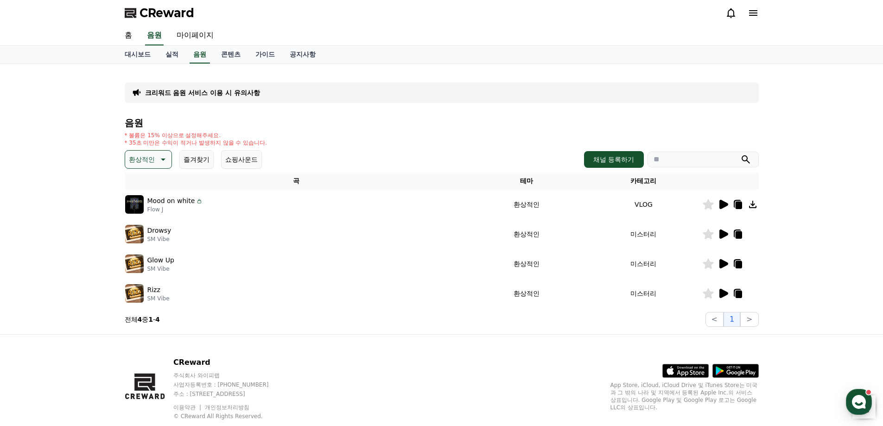
click at [147, 160] on p "환상적인" at bounding box center [142, 159] width 26 height 13
click at [138, 262] on button "분위기있는" at bounding box center [146, 264] width 40 height 20
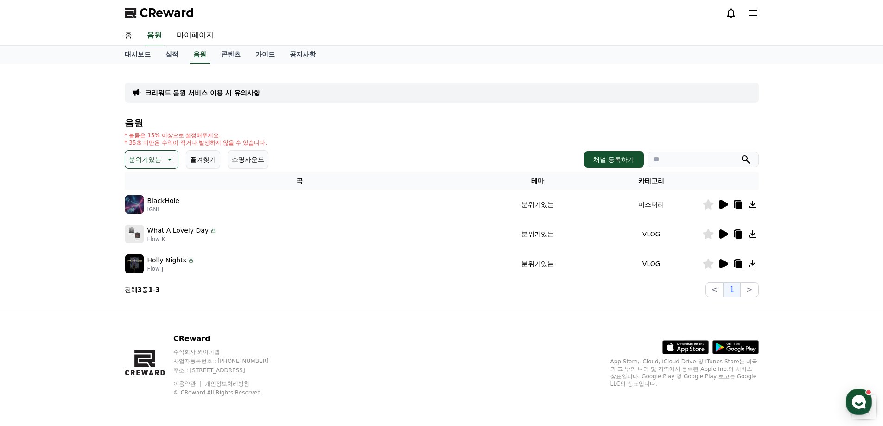
click at [723, 260] on icon at bounding box center [723, 263] width 11 height 11
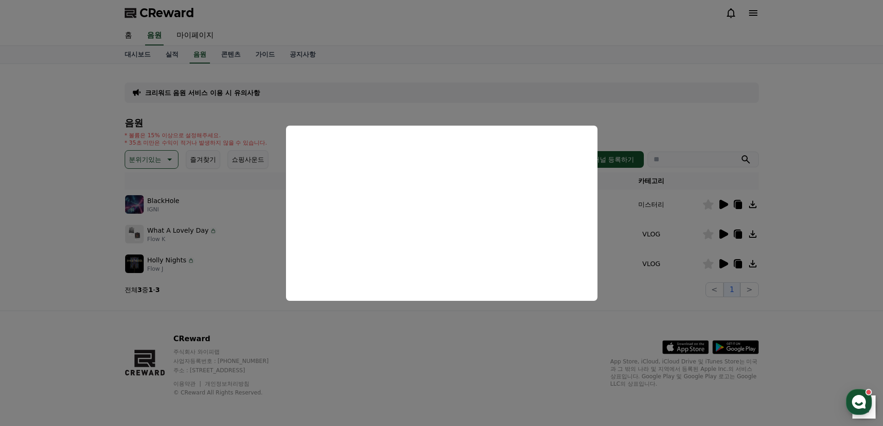
click at [463, 325] on button "close modal" at bounding box center [441, 213] width 883 height 426
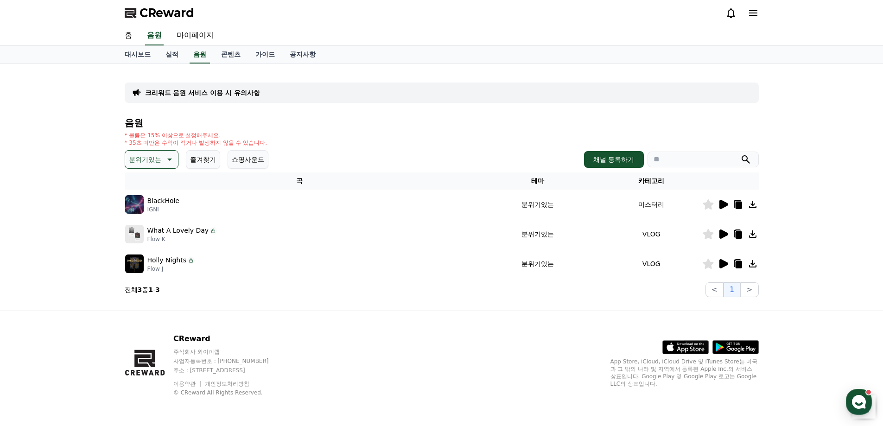
click at [719, 233] on icon at bounding box center [723, 234] width 11 height 11
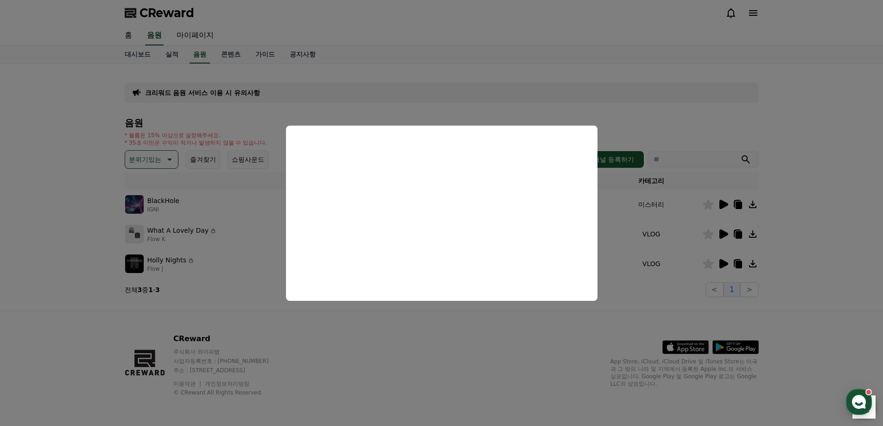
click at [521, 338] on button "close modal" at bounding box center [441, 213] width 883 height 426
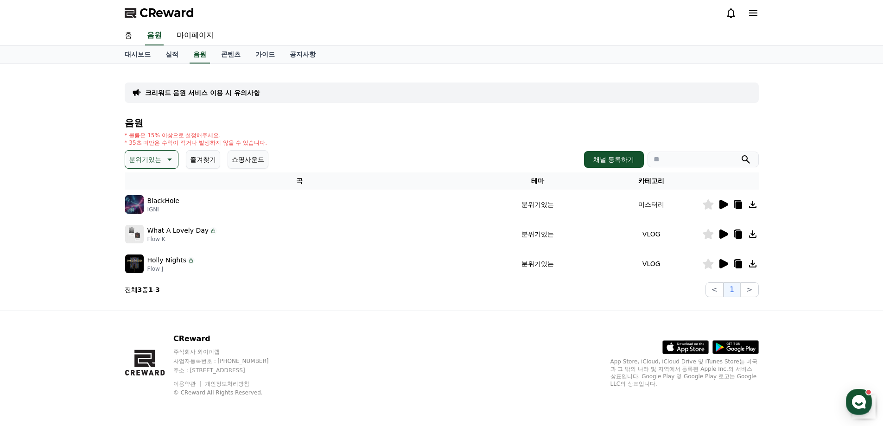
click at [725, 207] on icon at bounding box center [723, 204] width 11 height 11
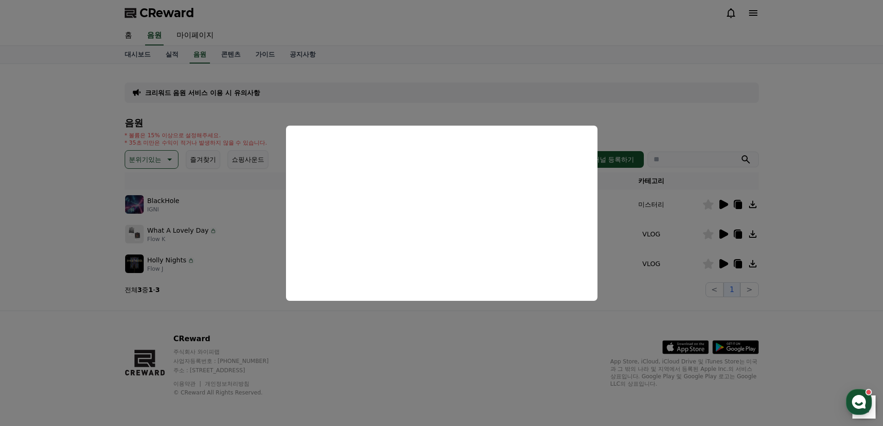
click at [439, 353] on button "close modal" at bounding box center [441, 213] width 883 height 426
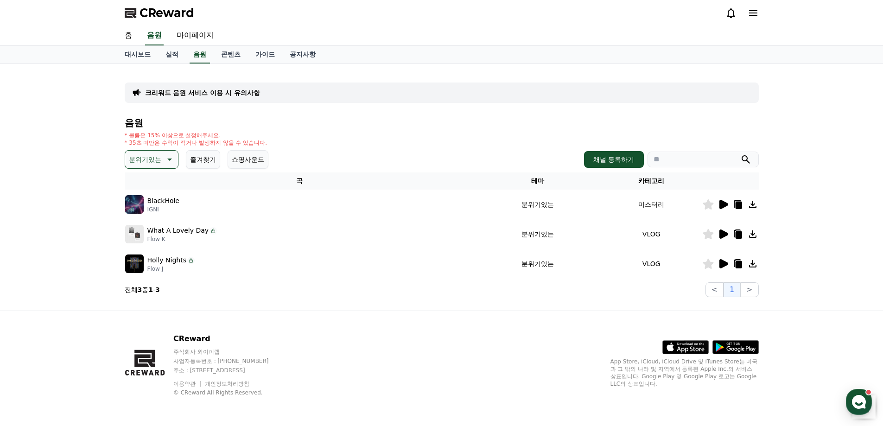
click at [736, 266] on icon at bounding box center [738, 264] width 6 height 7
